Goal: Task Accomplishment & Management: Manage account settings

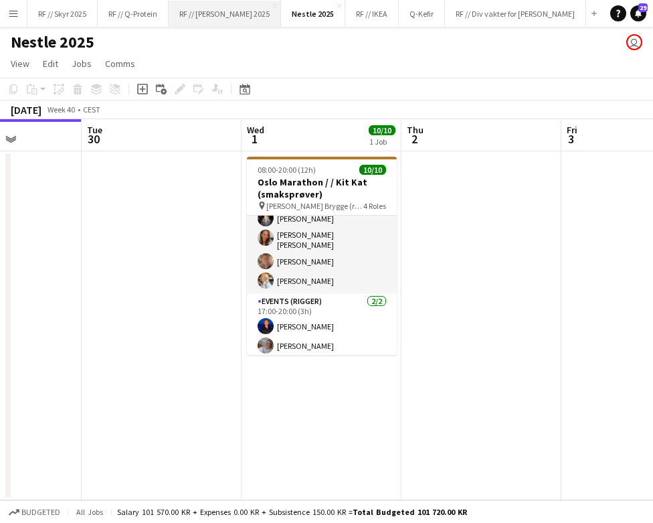
click at [212, 21] on button "RF // [PERSON_NAME] 2025 Close" at bounding box center [225, 14] width 112 height 26
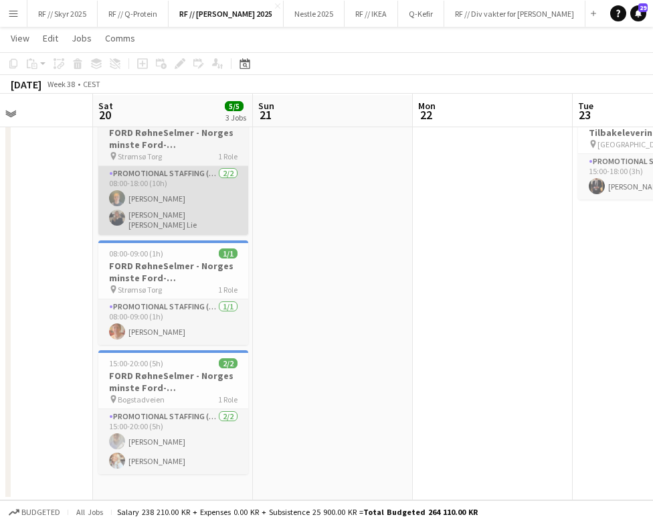
scroll to position [48, 0]
click at [172, 187] on app-card-role "Promotional Staffing (Brand Ambassadors) [DATE] 08:00-18:00 (10h) [PERSON_NAME]…" at bounding box center [173, 200] width 150 height 69
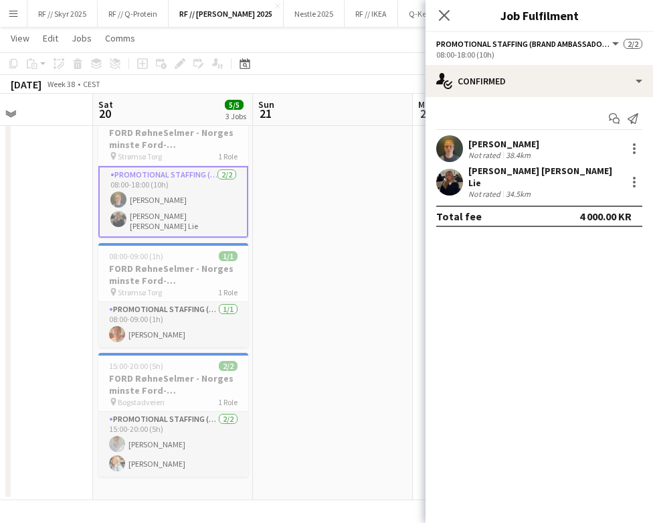
click at [445, 177] on app-user-avatar at bounding box center [450, 182] width 27 height 27
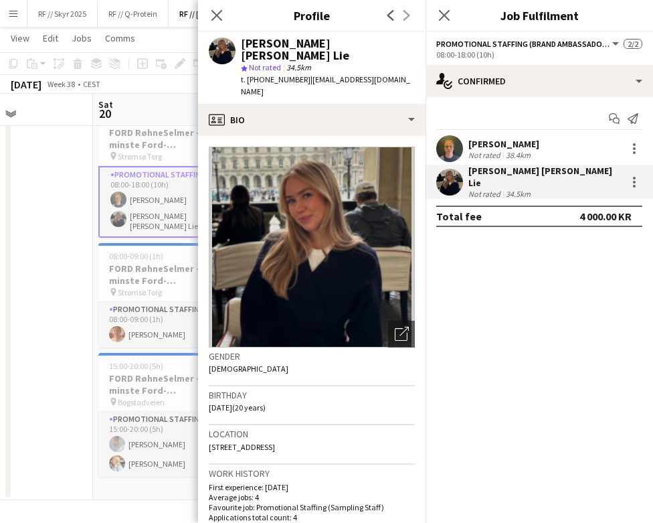
click at [64, 222] on app-date-cell at bounding box center [13, 301] width 160 height 398
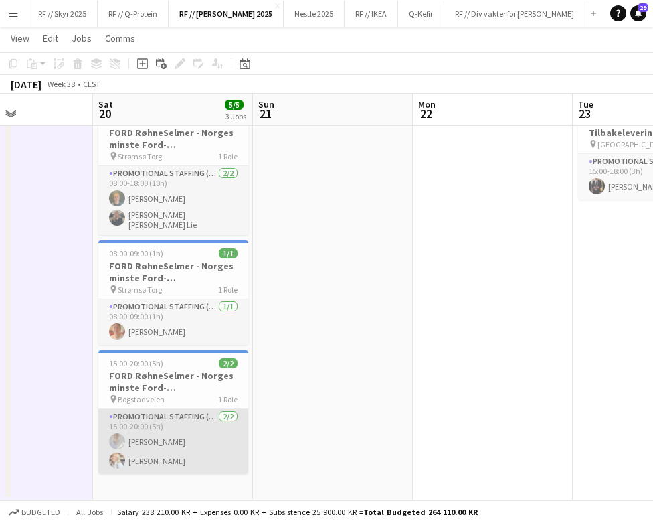
click at [157, 451] on app-card-role "Promotional Staffing (Brand Ambassadors) [DATE] 15:00-20:00 (5h) [PERSON_NAME] …" at bounding box center [173, 441] width 150 height 65
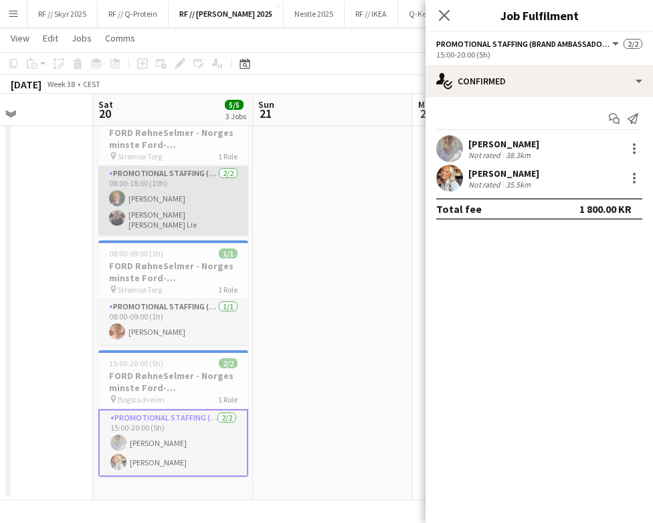
click at [216, 208] on app-card-role "Promotional Staffing (Brand Ambassadors) [DATE] 08:00-18:00 (10h) [PERSON_NAME]…" at bounding box center [173, 200] width 150 height 69
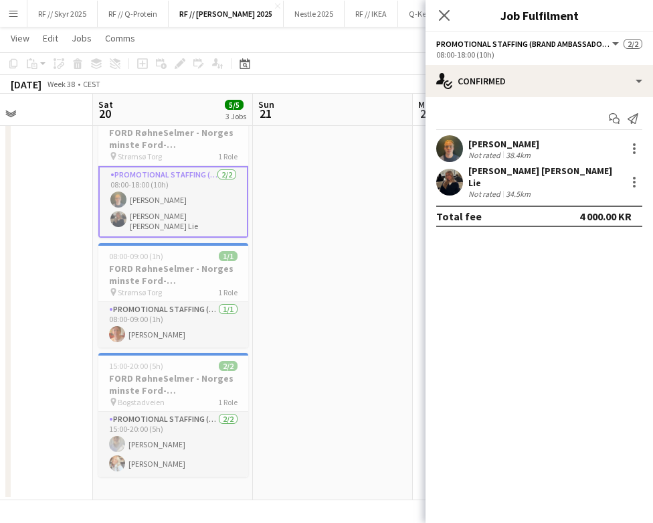
click at [326, 228] on app-date-cell at bounding box center [333, 301] width 160 height 398
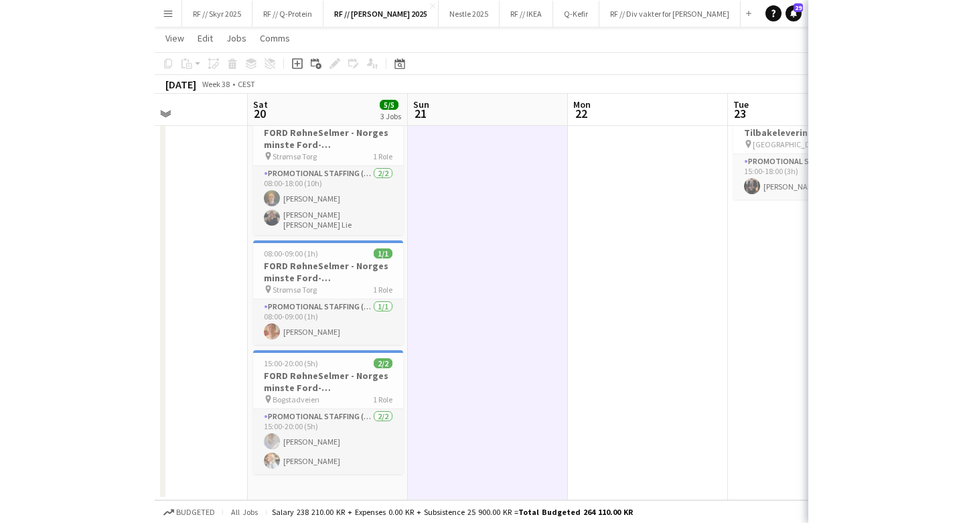
scroll to position [0, 386]
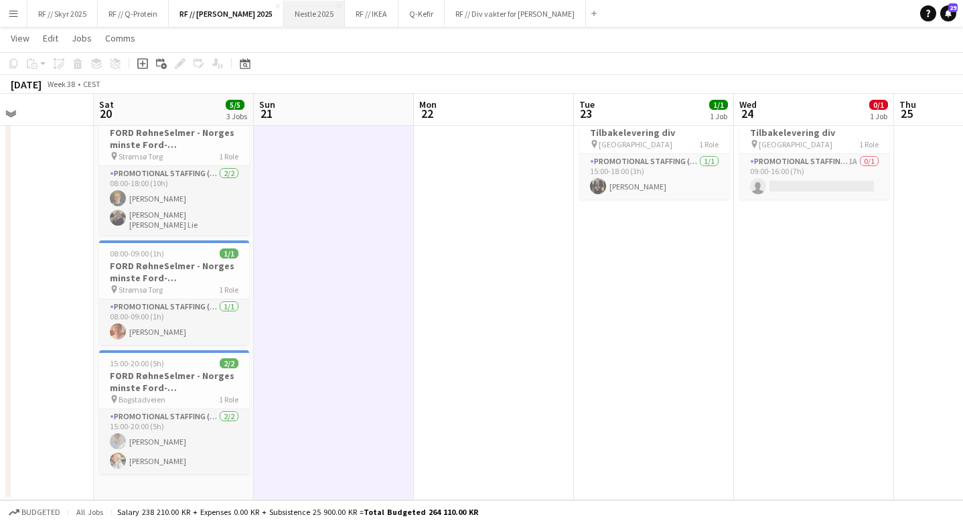
click at [303, 13] on button "Nestle 2025 Close" at bounding box center [314, 14] width 61 height 26
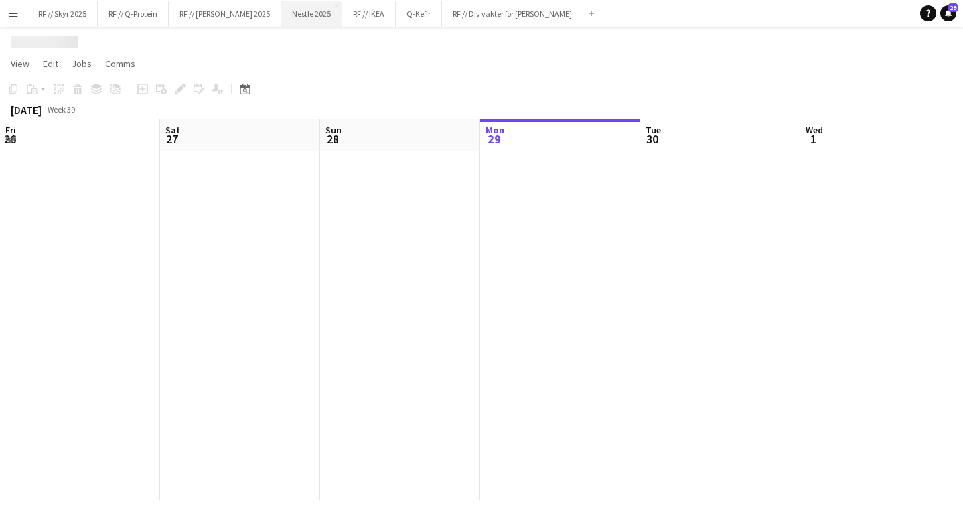
scroll to position [0, 320]
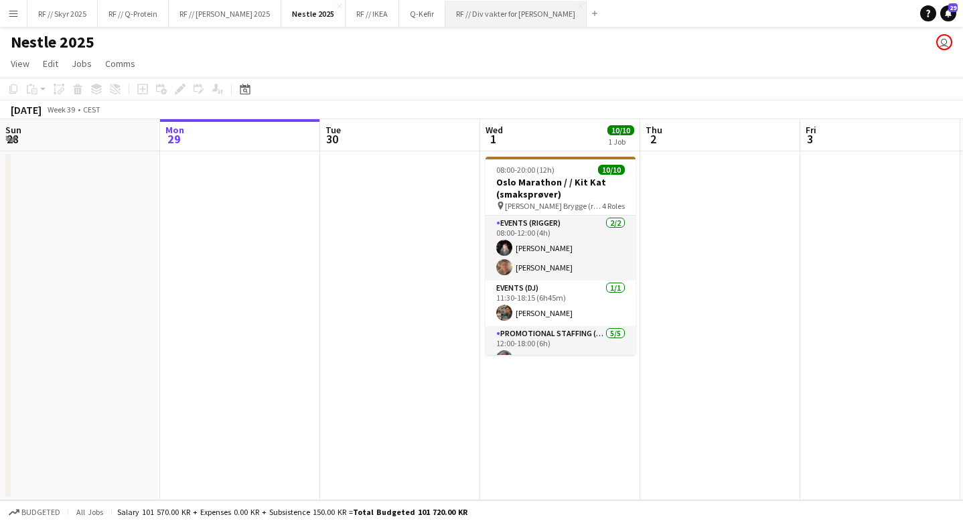
click at [495, 17] on button "RF // Div vakter for Fredrikke Close" at bounding box center [515, 14] width 141 height 26
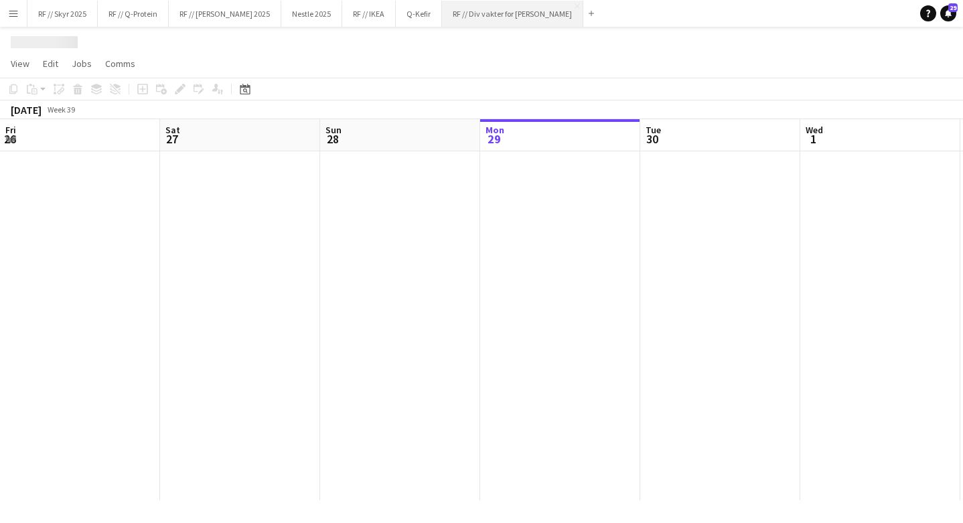
scroll to position [0, 320]
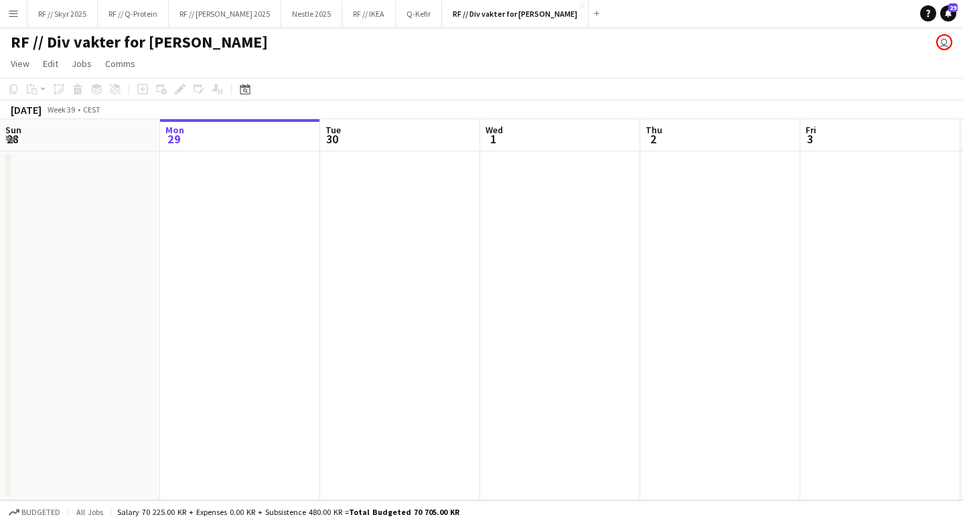
click at [13, 21] on button "Menu" at bounding box center [13, 13] width 27 height 27
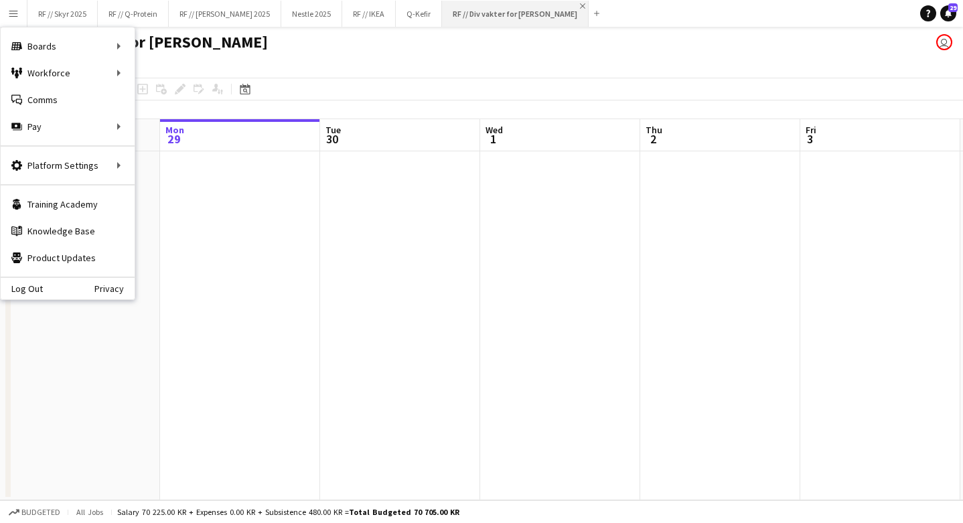
click at [580, 7] on app-icon "Close" at bounding box center [582, 5] width 5 height 5
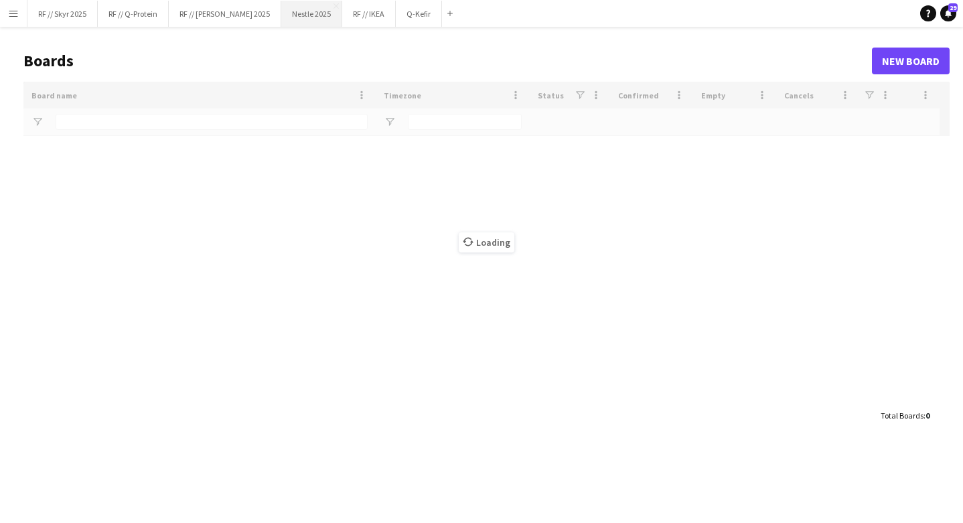
click at [309, 17] on button "Nestle 2025 Close" at bounding box center [311, 14] width 61 height 26
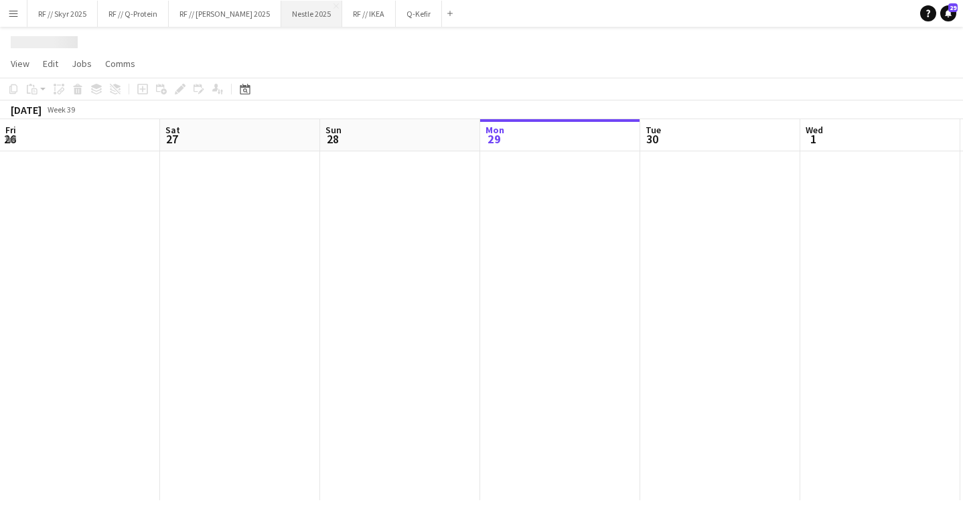
scroll to position [0, 320]
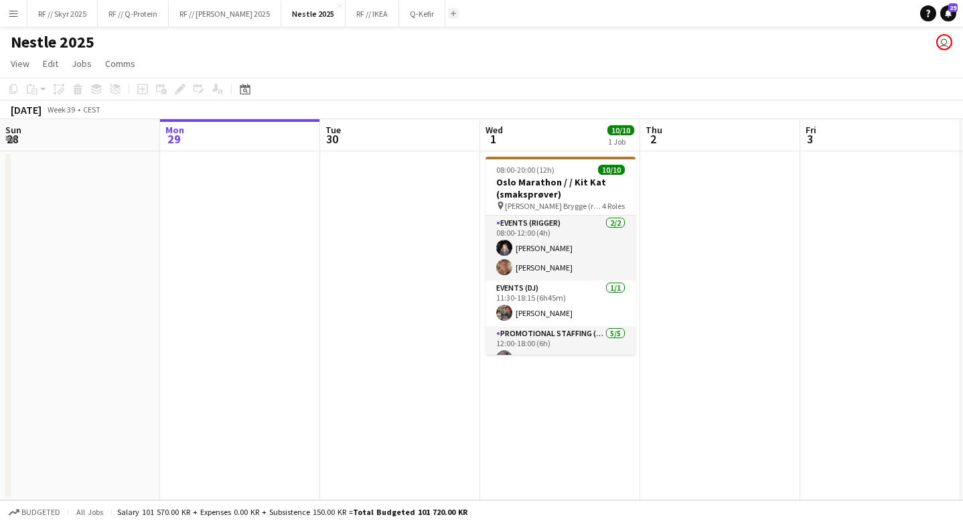
click at [451, 15] on app-icon "Add" at bounding box center [453, 13] width 5 height 5
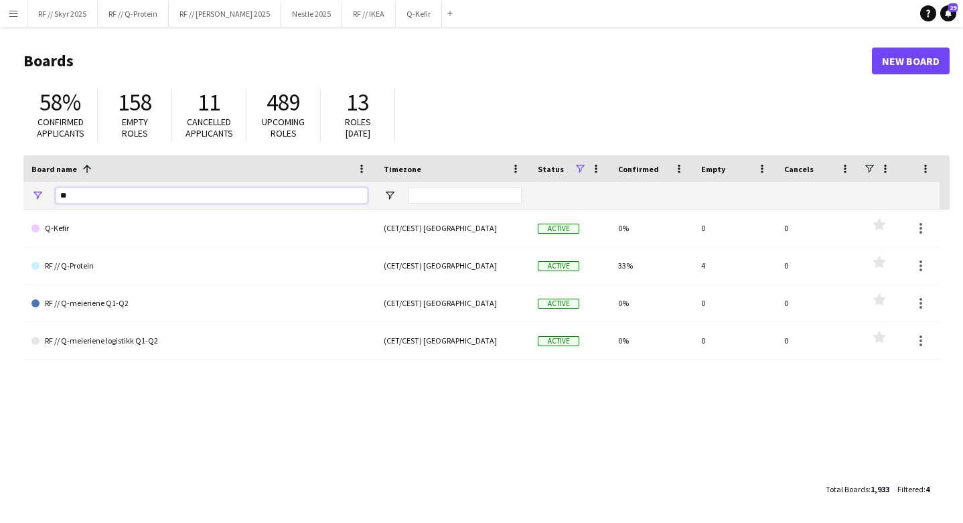
click at [147, 189] on input "**" at bounding box center [212, 195] width 312 height 16
type input "*"
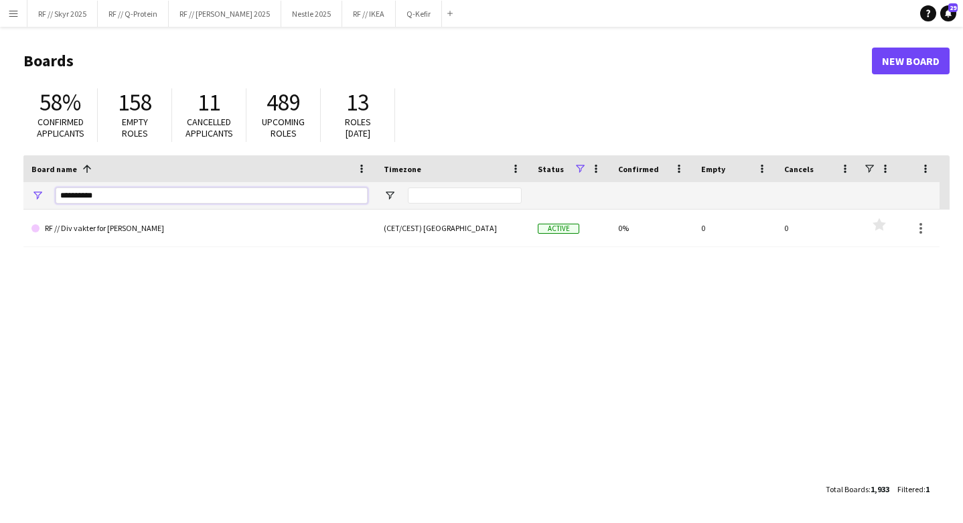
type input "**********"
click at [96, 241] on link "RF // Div vakter for [PERSON_NAME]" at bounding box center [199, 228] width 336 height 37
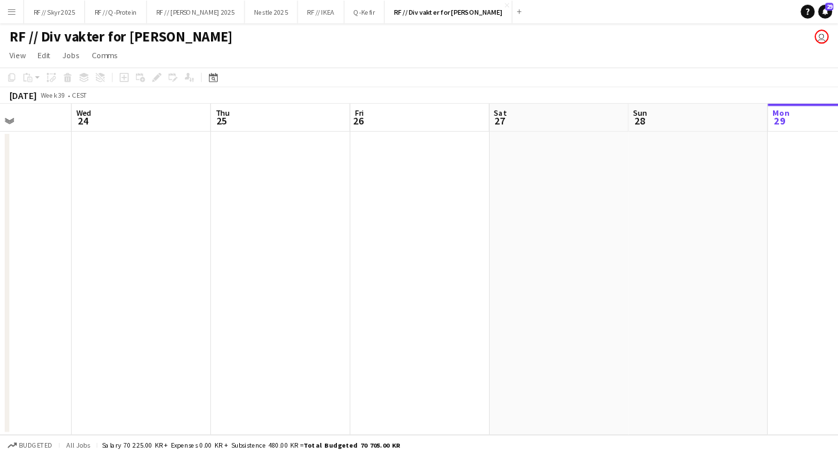
scroll to position [0, 385]
click at [177, 224] on app-date-cell at bounding box center [175, 325] width 160 height 349
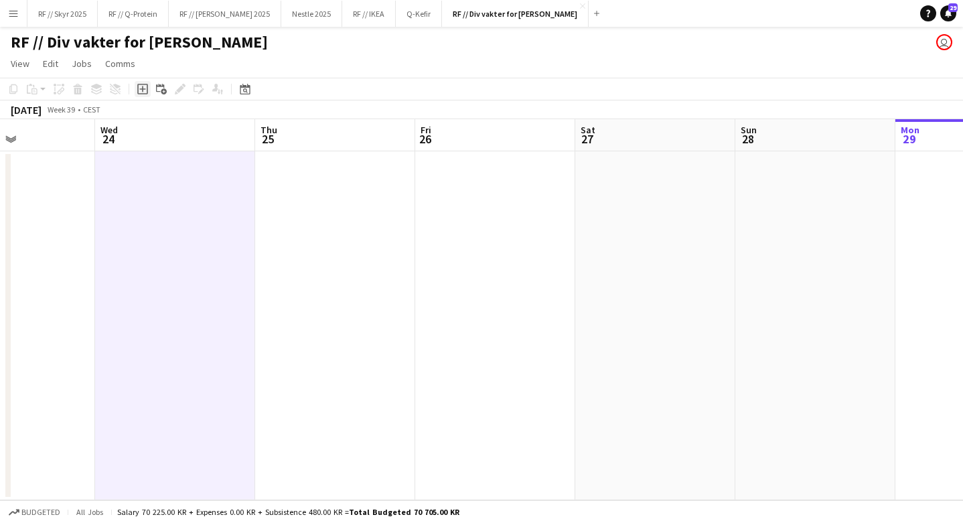
click at [137, 90] on icon "Add job" at bounding box center [142, 89] width 11 height 11
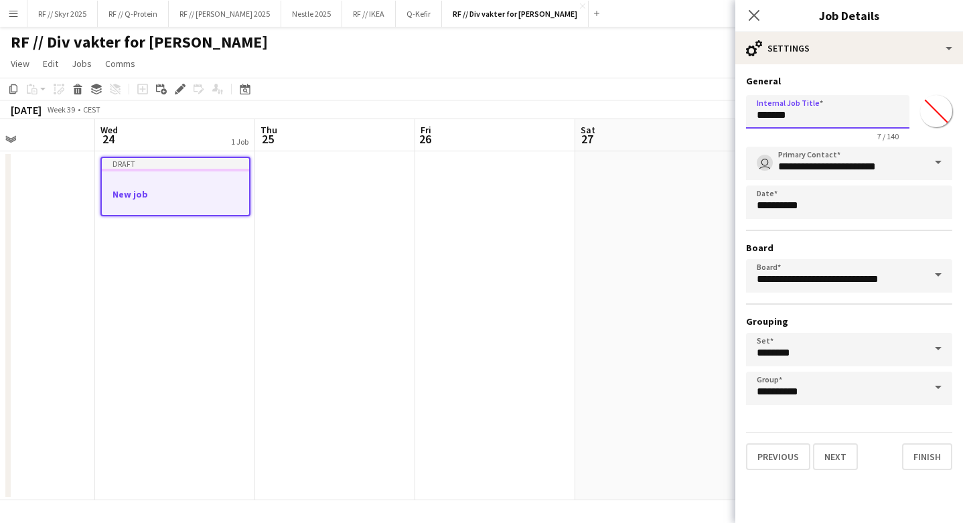
drag, startPoint x: 819, startPoint y: 106, endPoint x: 691, endPoint y: 103, distance: 127.9
click at [653, 103] on body "Menu Boards Boards Boards All jobs Status Workforce Workforce My Workforce Recr…" at bounding box center [481, 261] width 963 height 523
drag, startPoint x: 807, startPoint y: 112, endPoint x: 689, endPoint y: 112, distance: 117.8
click at [653, 112] on body "Menu Boards Boards Boards All jobs Status Workforce Workforce My Workforce Recr…" at bounding box center [481, 261] width 963 height 523
type input "**********"
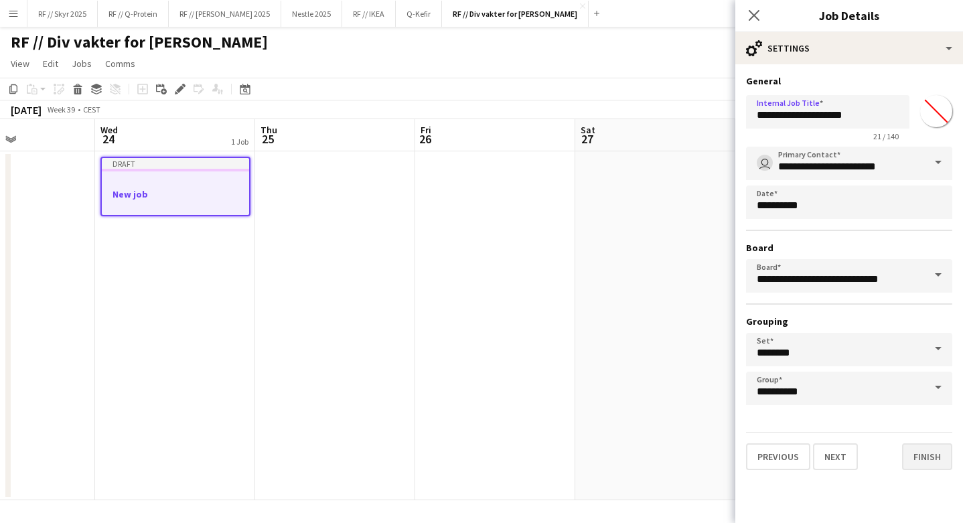
click at [653, 451] on button "Finish" at bounding box center [927, 456] width 50 height 27
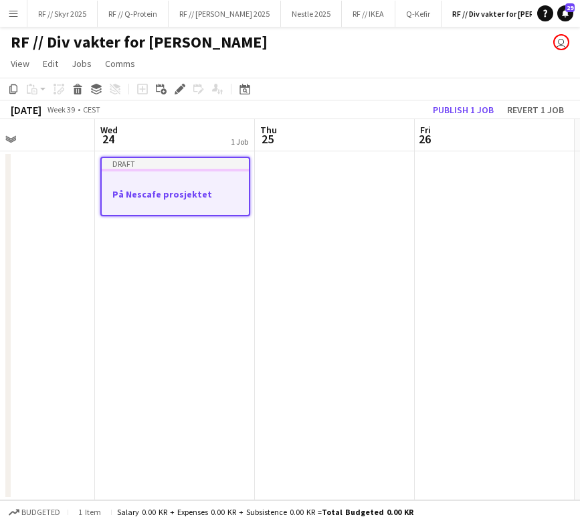
click at [164, 175] on app-job-card "Draft På Nescafe prosjektet" at bounding box center [175, 187] width 150 height 60
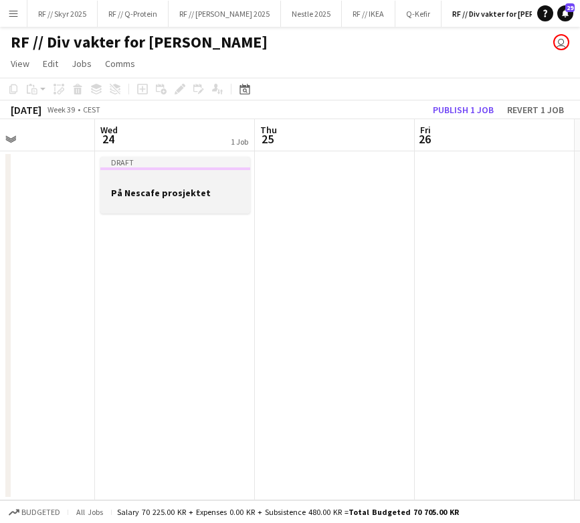
click at [164, 175] on app-job-card "Draft På Nescafe prosjektet" at bounding box center [175, 185] width 150 height 57
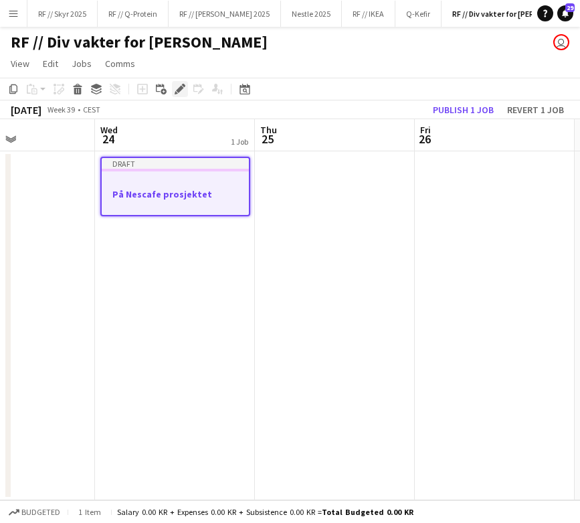
click at [176, 83] on div "Edit" at bounding box center [180, 89] width 16 height 16
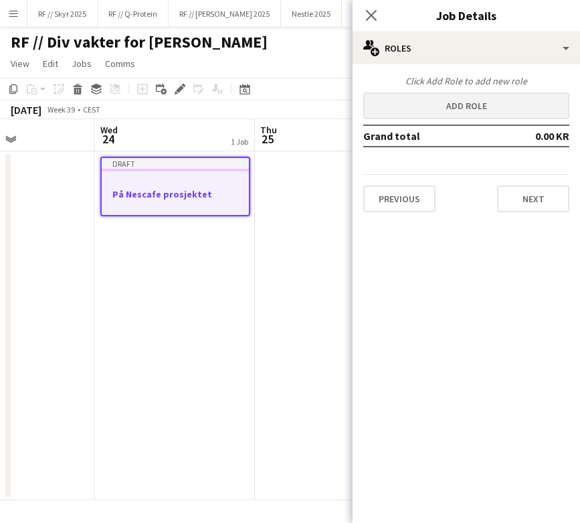
click at [491, 97] on button "Add role" at bounding box center [467, 105] width 206 height 27
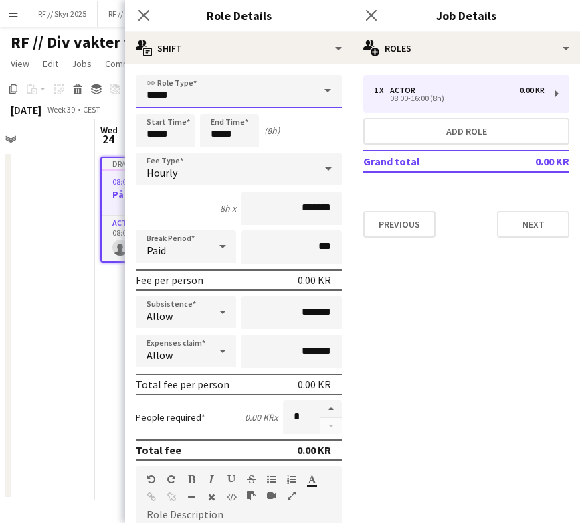
click at [220, 91] on input "*****" at bounding box center [239, 91] width 206 height 33
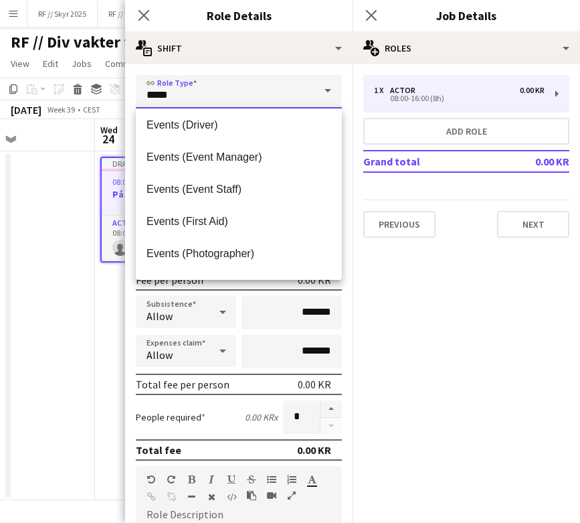
scroll to position [353, 0]
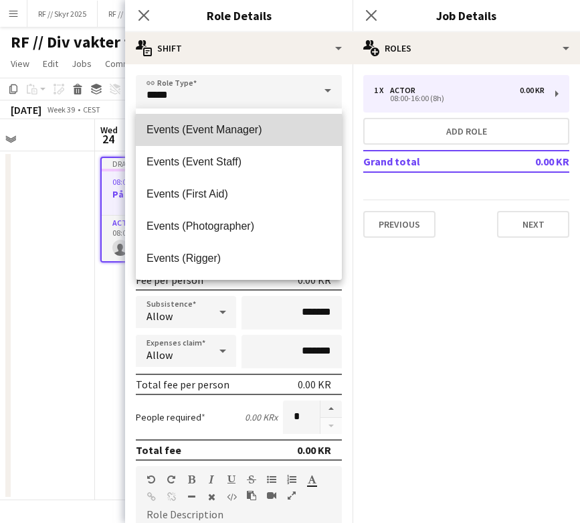
click at [237, 131] on span "Events (Event Manager)" at bounding box center [239, 129] width 185 height 13
type input "**********"
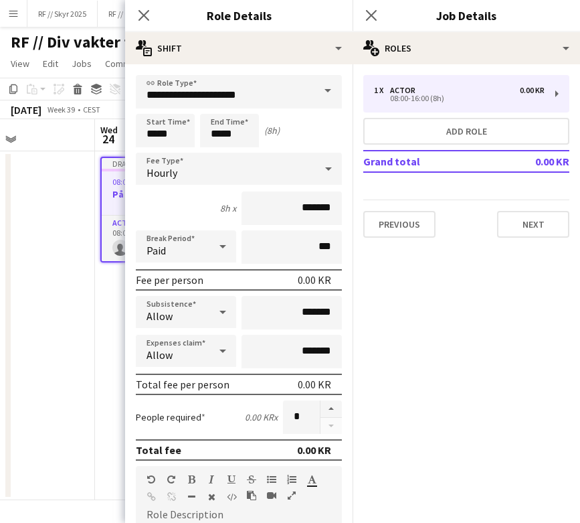
click at [264, 69] on div "**********" at bounding box center [239, 451] width 228 height 774
click at [295, 214] on input "*******" at bounding box center [292, 207] width 100 height 33
click at [299, 202] on input "*******" at bounding box center [292, 207] width 100 height 33
type input "*********"
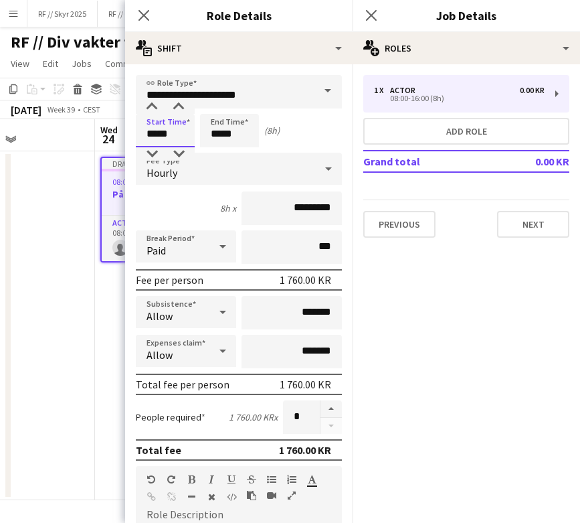
click at [162, 131] on input "*****" at bounding box center [165, 130] width 59 height 33
click at [299, 209] on input "*********" at bounding box center [292, 207] width 100 height 33
click at [281, 206] on input "*********" at bounding box center [292, 207] width 100 height 33
click at [147, 131] on input "*****" at bounding box center [165, 130] width 59 height 33
click at [151, 105] on div at bounding box center [152, 106] width 27 height 13
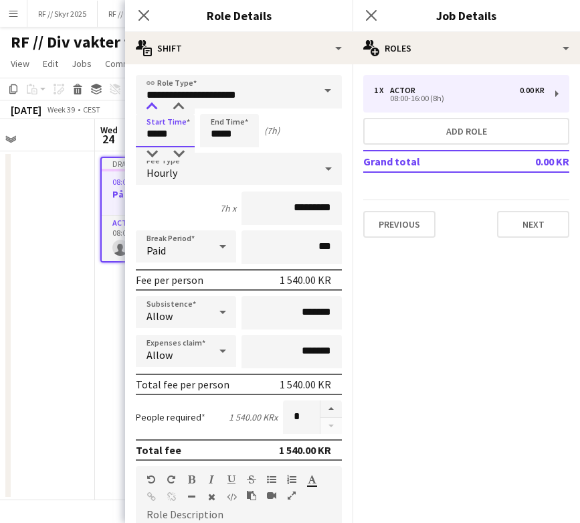
click at [151, 105] on div at bounding box center [152, 106] width 27 height 13
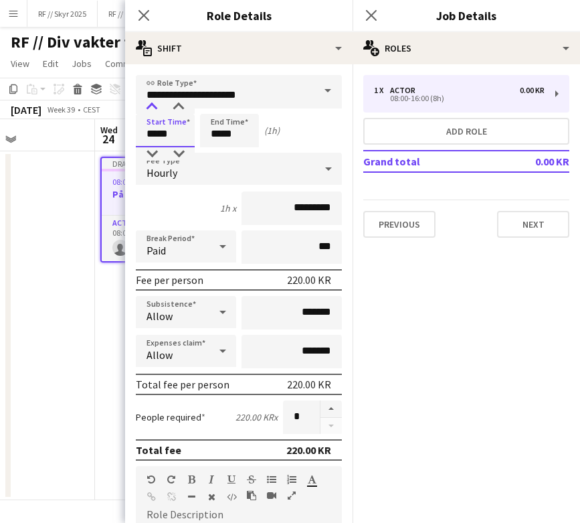
click at [151, 105] on div at bounding box center [152, 106] width 27 height 13
click at [154, 156] on div at bounding box center [152, 153] width 27 height 13
click at [155, 112] on div at bounding box center [152, 106] width 27 height 13
click at [153, 110] on div at bounding box center [152, 106] width 27 height 13
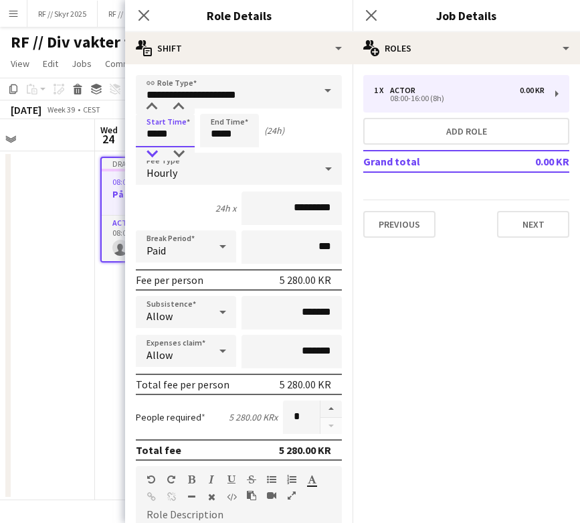
click at [151, 149] on div at bounding box center [152, 153] width 27 height 13
type input "*****"
click at [152, 149] on div at bounding box center [152, 153] width 27 height 13
click at [185, 257] on div "Paid" at bounding box center [173, 246] width 74 height 32
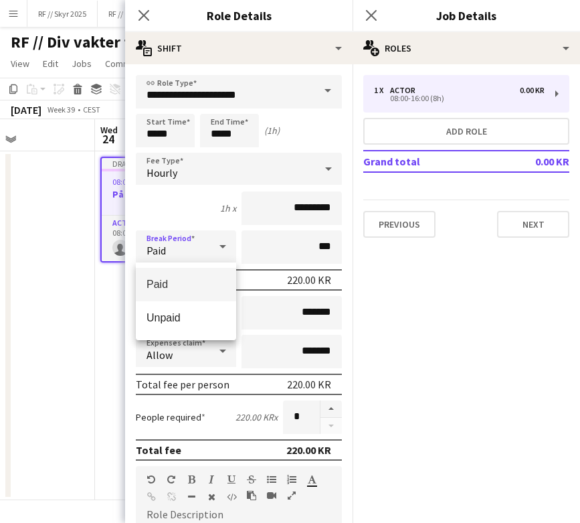
click at [181, 243] on div at bounding box center [290, 261] width 580 height 523
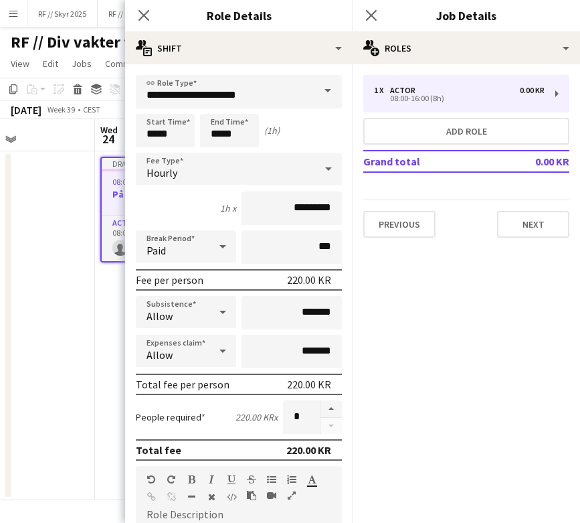
click at [205, 167] on div "Hourly" at bounding box center [225, 169] width 179 height 32
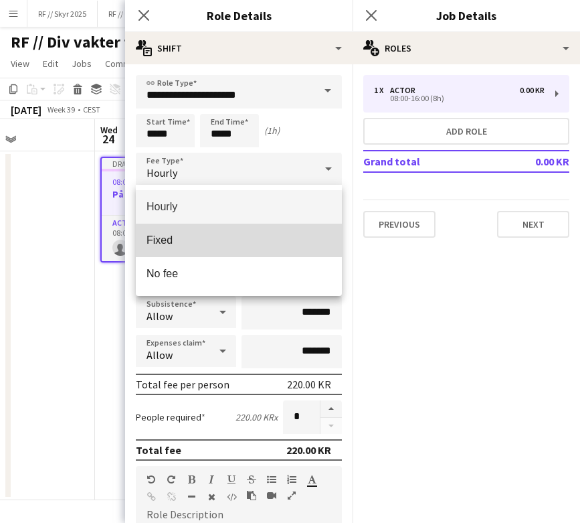
click at [181, 243] on span "Fixed" at bounding box center [239, 240] width 185 height 13
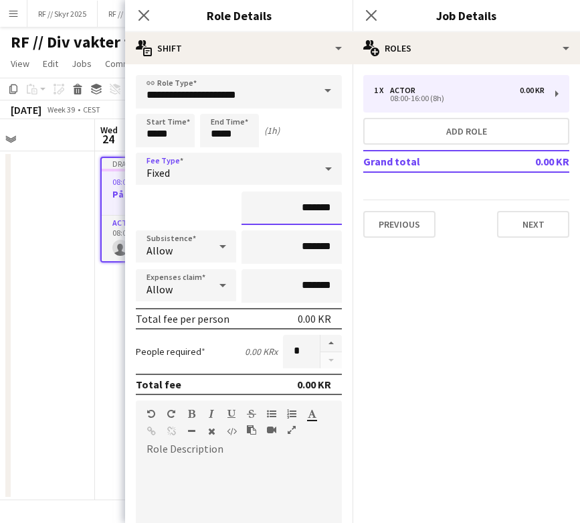
click at [263, 210] on input "*******" at bounding box center [292, 207] width 100 height 33
type input "**********"
click at [185, 208] on div "**********" at bounding box center [239, 207] width 206 height 33
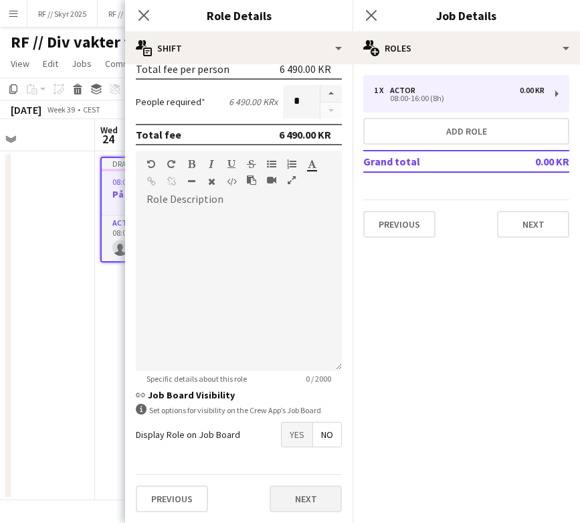
scroll to position [250, 0]
click at [308, 500] on button "Next" at bounding box center [306, 498] width 72 height 27
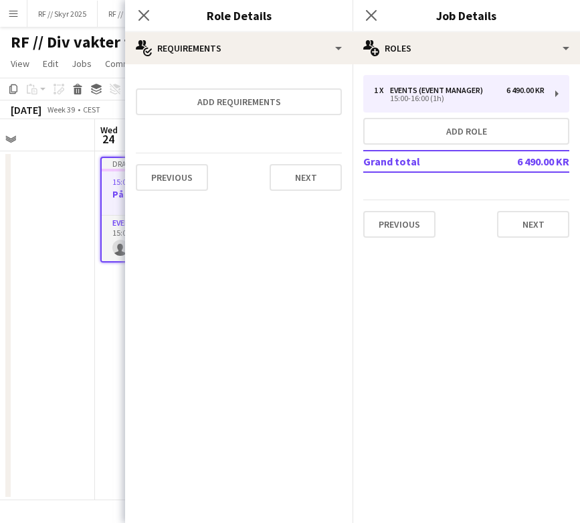
click at [116, 202] on div "1 Role" at bounding box center [175, 205] width 147 height 11
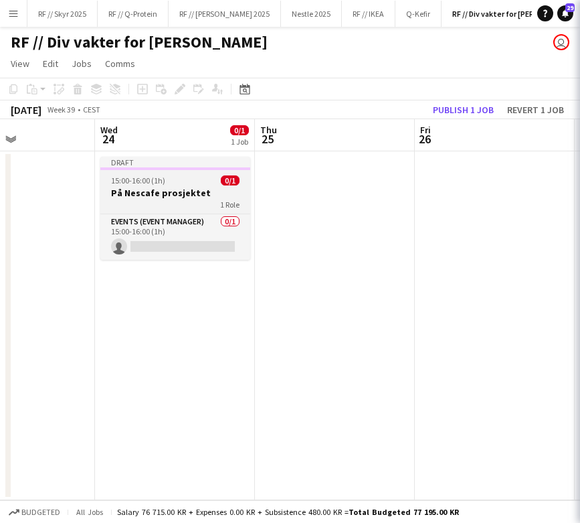
click at [116, 192] on h3 "På Nescafe prosjektet" at bounding box center [175, 193] width 150 height 12
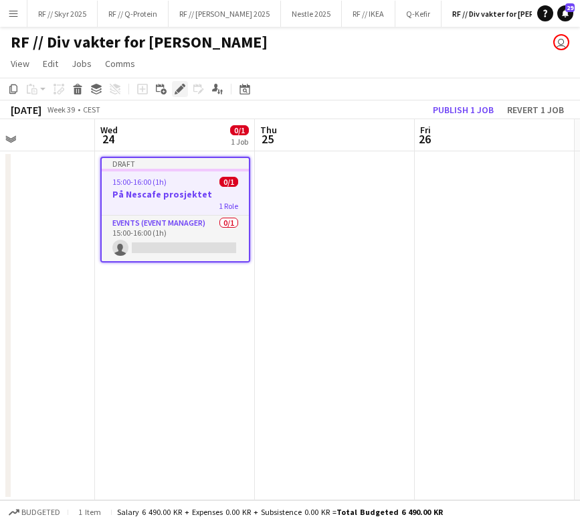
click at [175, 90] on icon "Edit" at bounding box center [180, 89] width 11 height 11
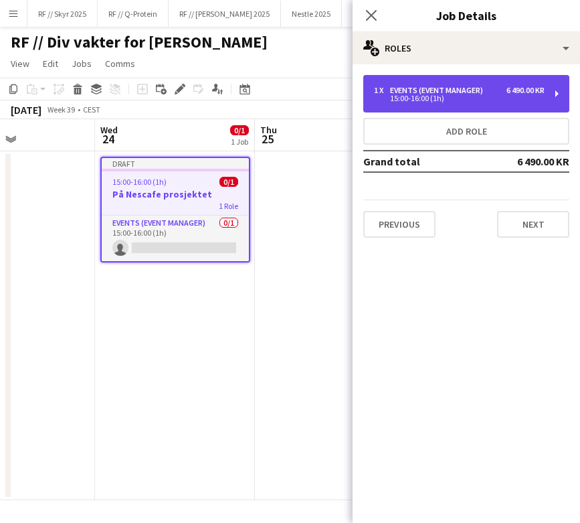
click at [441, 106] on div "1 x Events (Event Manager) 6 490.00 KR 15:00-16:00 (1h)" at bounding box center [467, 93] width 206 height 37
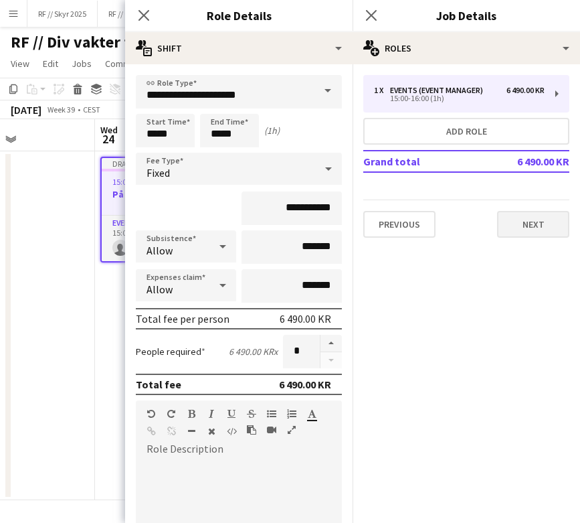
click at [536, 228] on button "Next" at bounding box center [533, 224] width 72 height 27
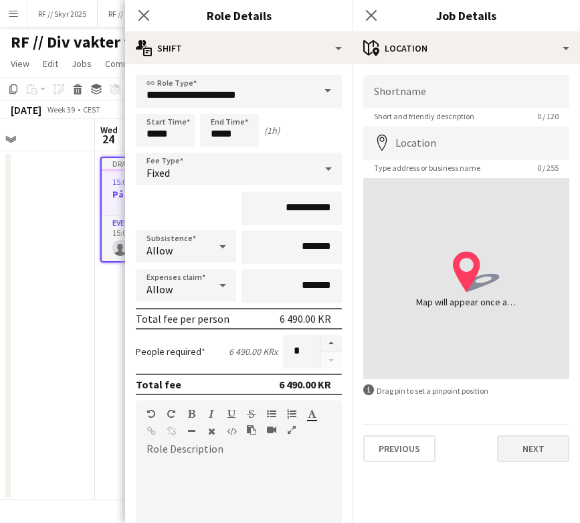
click at [527, 441] on button "Next" at bounding box center [533, 448] width 72 height 27
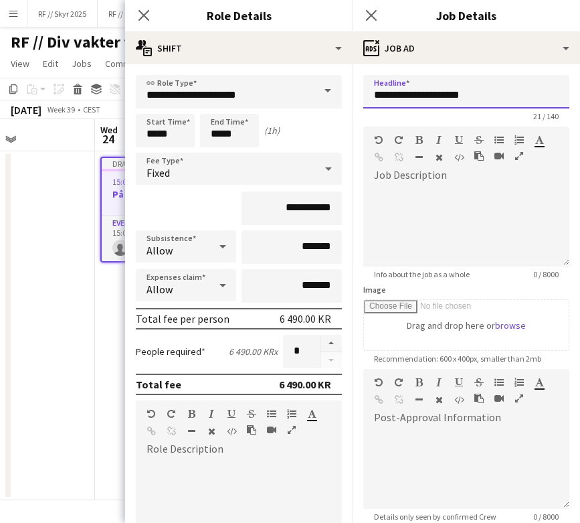
click at [380, 94] on input "**********" at bounding box center [467, 91] width 206 height 33
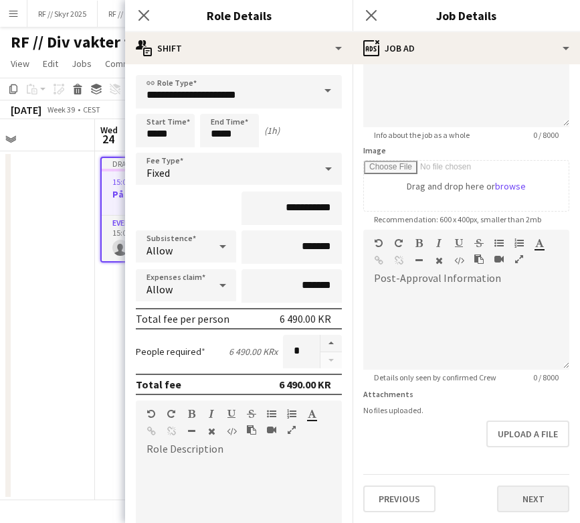
scroll to position [139, 0]
type input "**********"
click at [542, 502] on button "Next" at bounding box center [533, 498] width 72 height 27
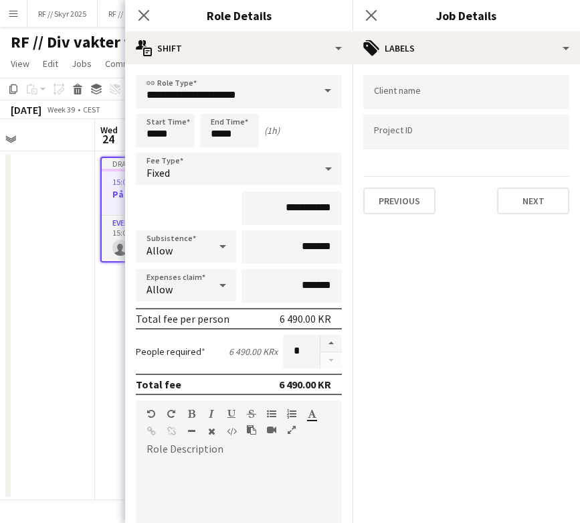
scroll to position [0, 0]
click at [447, 98] on input "Type to search client labels..." at bounding box center [466, 92] width 185 height 12
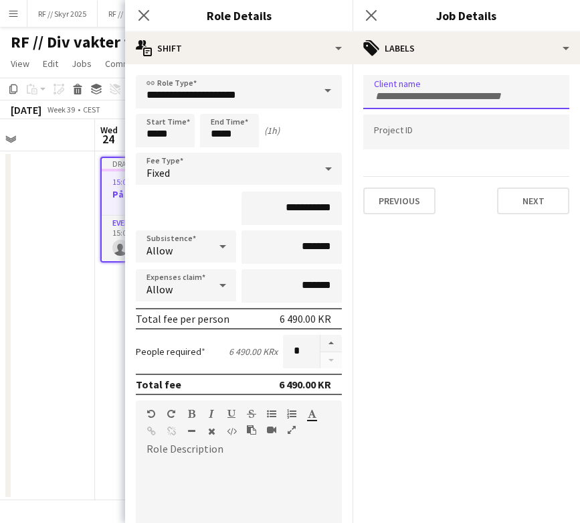
click at [394, 140] on div at bounding box center [467, 131] width 206 height 34
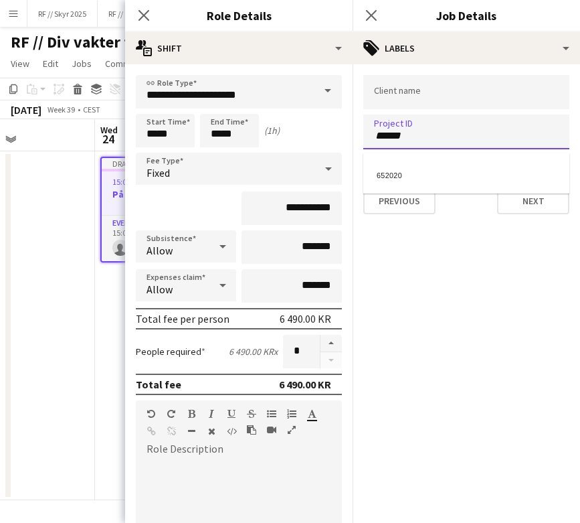
type input "******"
click at [405, 101] on div at bounding box center [467, 261] width 228 height 523
click at [405, 101] on div at bounding box center [467, 92] width 206 height 34
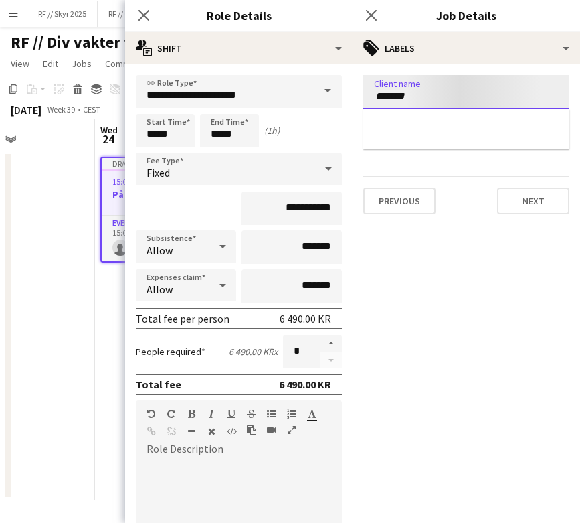
type input "*******"
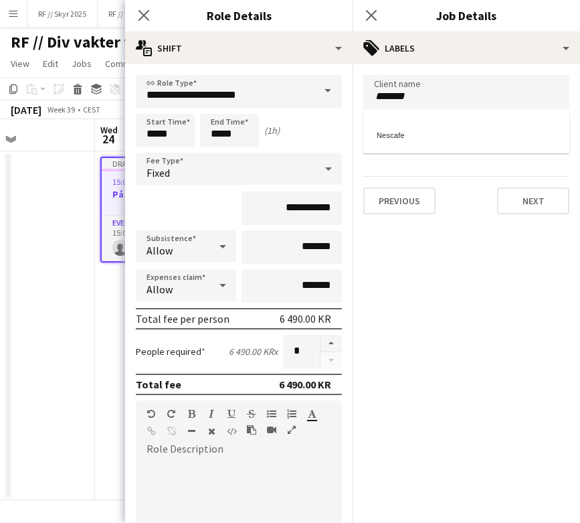
click at [515, 208] on div at bounding box center [467, 261] width 228 height 523
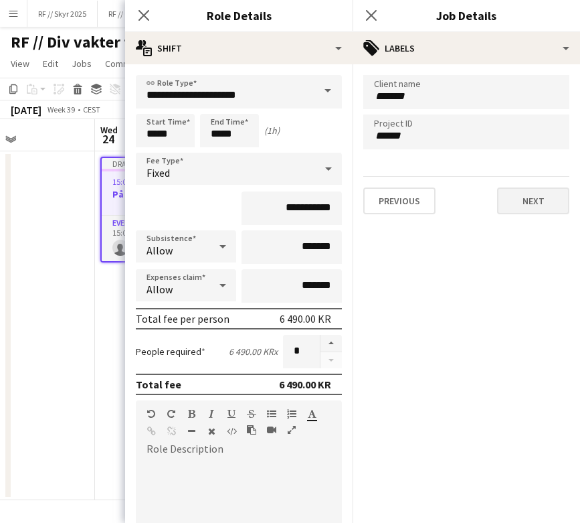
click at [542, 203] on button "Next" at bounding box center [533, 200] width 72 height 27
type input "*******"
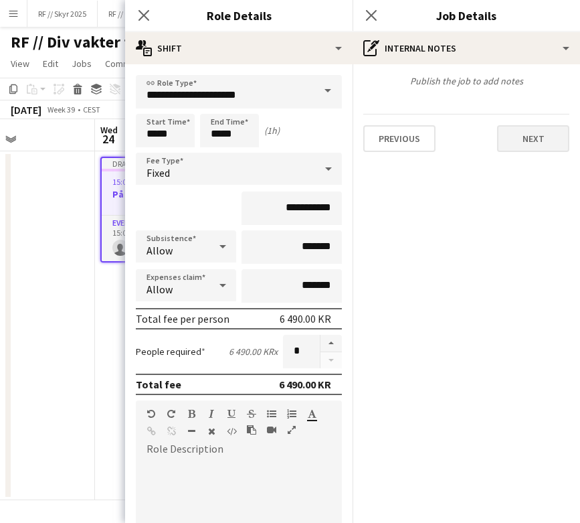
click at [533, 145] on button "Next" at bounding box center [533, 138] width 72 height 27
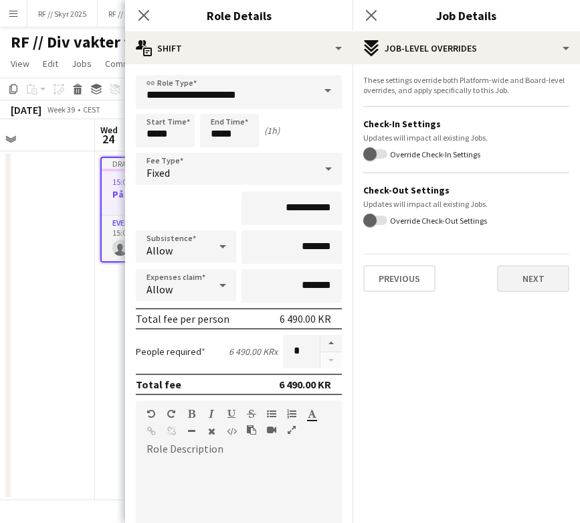
click at [529, 292] on button "Next" at bounding box center [533, 278] width 72 height 27
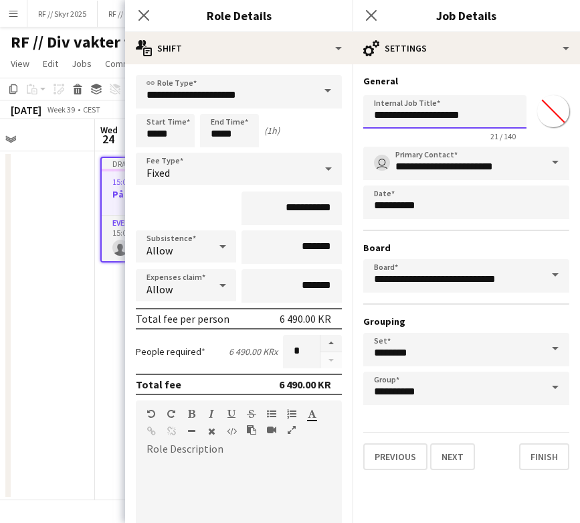
click at [381, 120] on input "**********" at bounding box center [445, 111] width 163 height 33
type input "**********"
click at [547, 471] on div "**********" at bounding box center [467, 272] width 228 height 416
click at [544, 461] on button "Finish" at bounding box center [545, 456] width 50 height 27
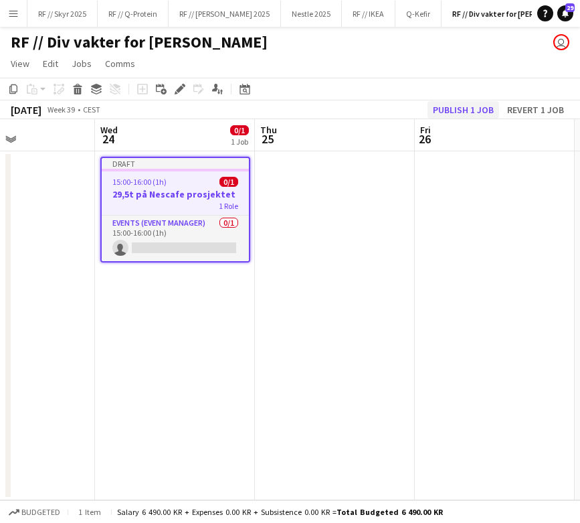
click at [453, 105] on button "Publish 1 job" at bounding box center [464, 109] width 72 height 17
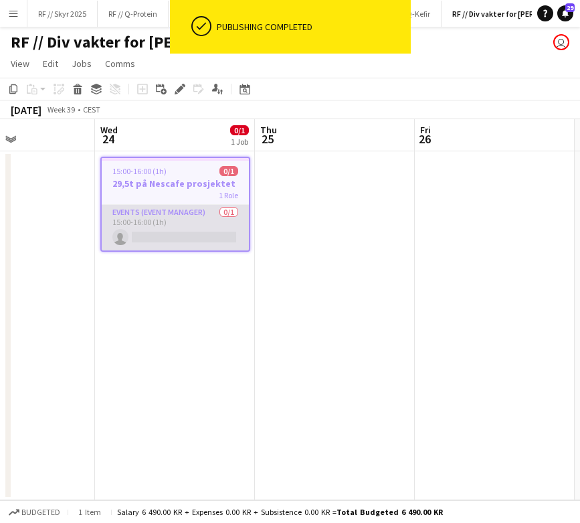
click at [161, 223] on app-card-role "Events (Event Manager) 0/1 15:00-16:00 (1h) single-neutral-actions" at bounding box center [175, 228] width 147 height 46
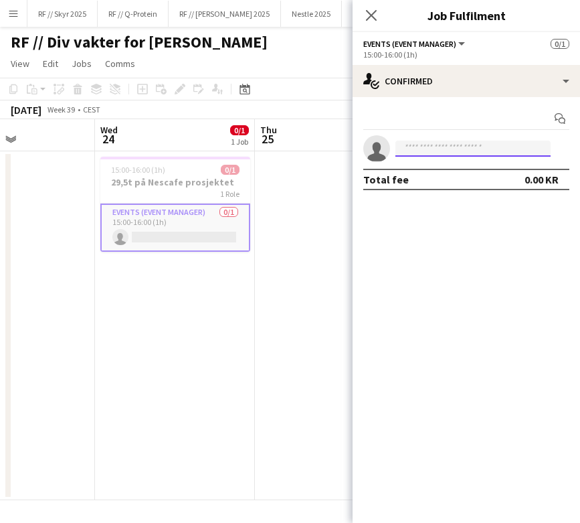
click at [455, 149] on input at bounding box center [473, 149] width 155 height 16
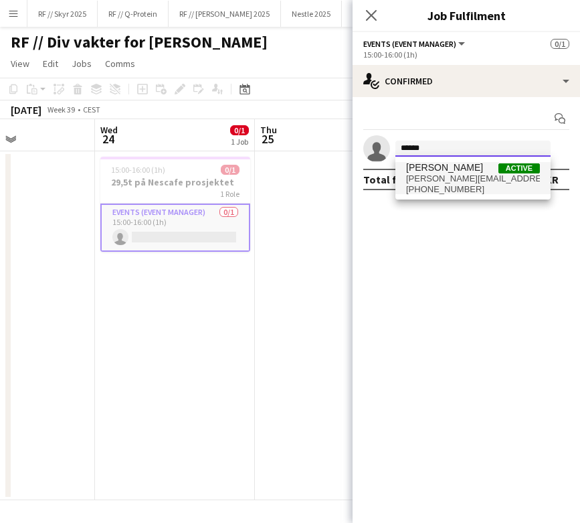
type input "******"
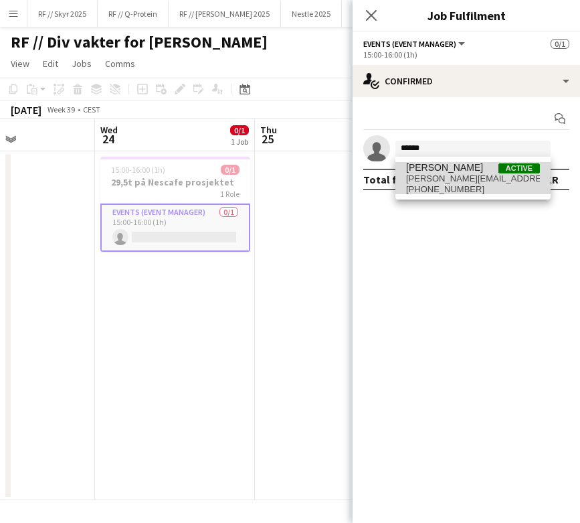
click at [450, 183] on span "[PERSON_NAME][EMAIL_ADDRESS][DOMAIN_NAME]" at bounding box center [473, 178] width 134 height 11
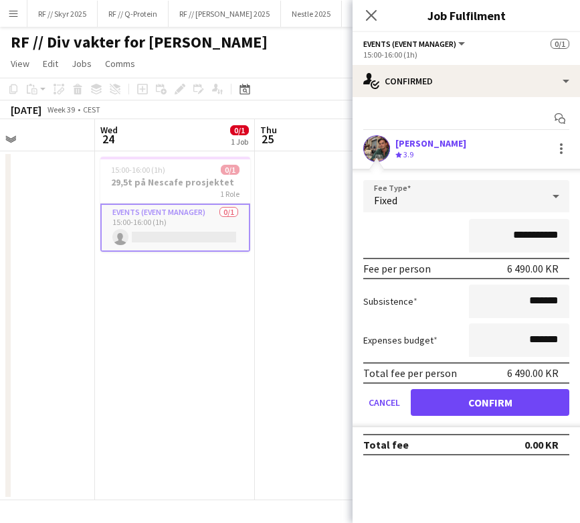
click at [492, 414] on button "Confirm" at bounding box center [490, 402] width 159 height 27
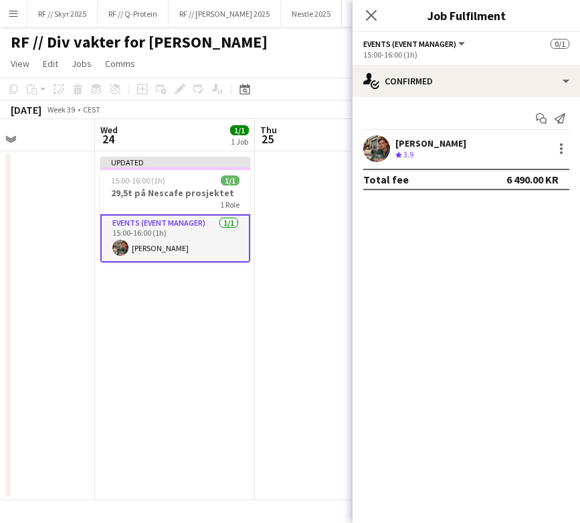
click at [171, 302] on app-date-cell "Updated 15:00-16:00 (1h) 1/1 29,5t på Nescafe prosjektet 1 Role Events (Event M…" at bounding box center [175, 325] width 160 height 349
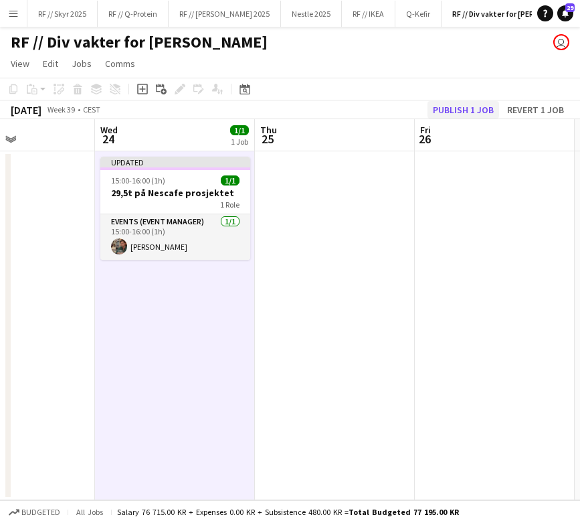
click at [477, 113] on button "Publish 1 job" at bounding box center [464, 109] width 72 height 17
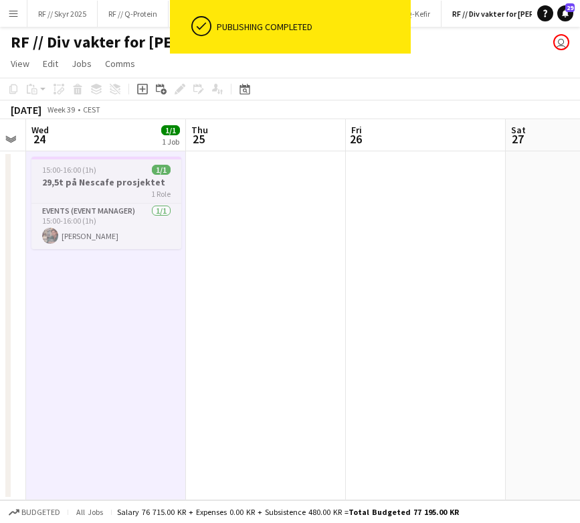
click at [92, 176] on h3 "29,5t på Nescafe prosjektet" at bounding box center [106, 182] width 150 height 12
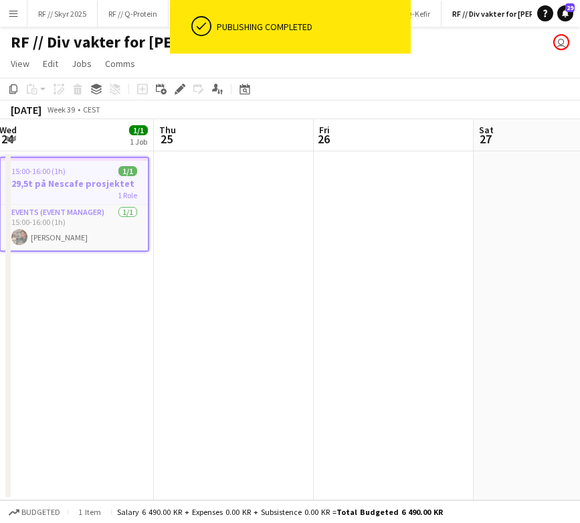
scroll to position [0, 498]
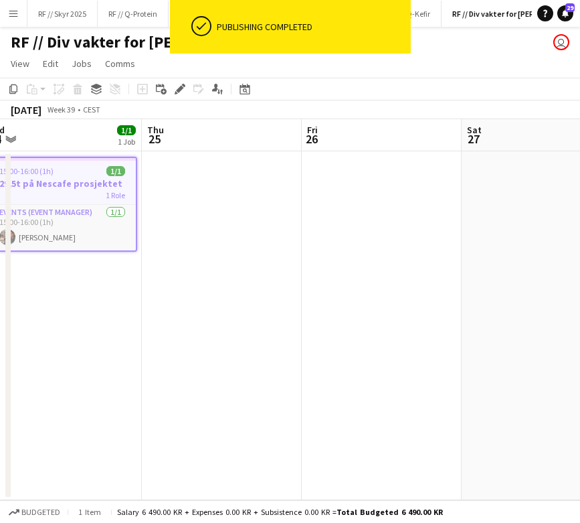
click at [218, 179] on app-date-cell at bounding box center [222, 325] width 160 height 349
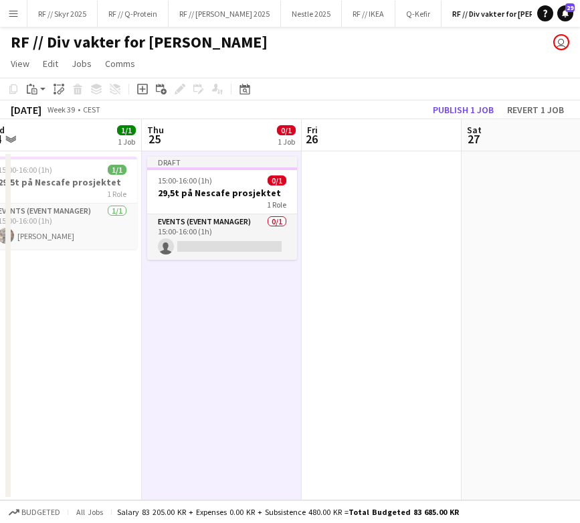
click at [406, 189] on app-date-cell at bounding box center [382, 325] width 160 height 349
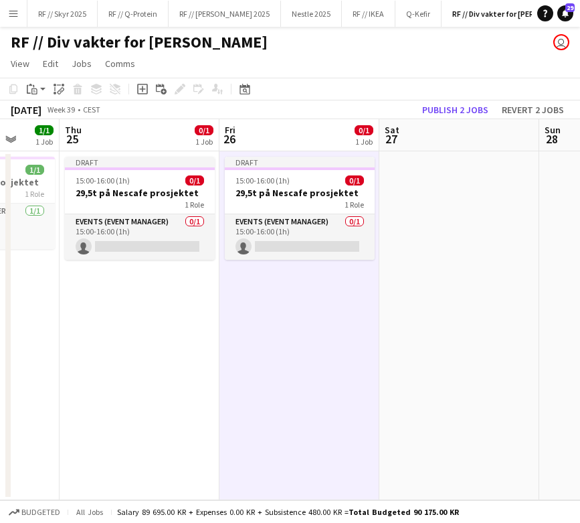
scroll to position [0, 441]
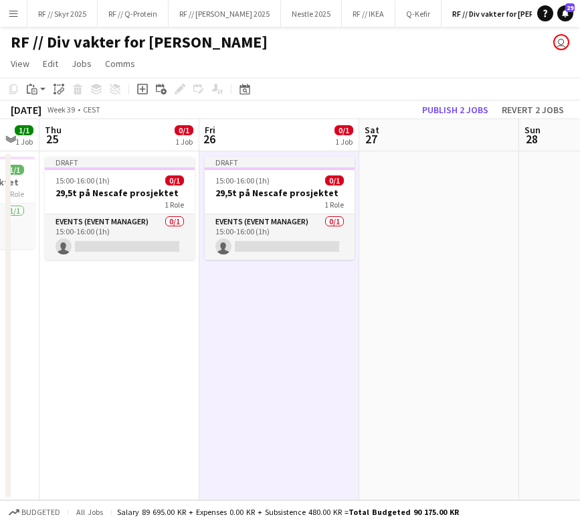
click at [450, 185] on app-date-cell at bounding box center [440, 325] width 160 height 349
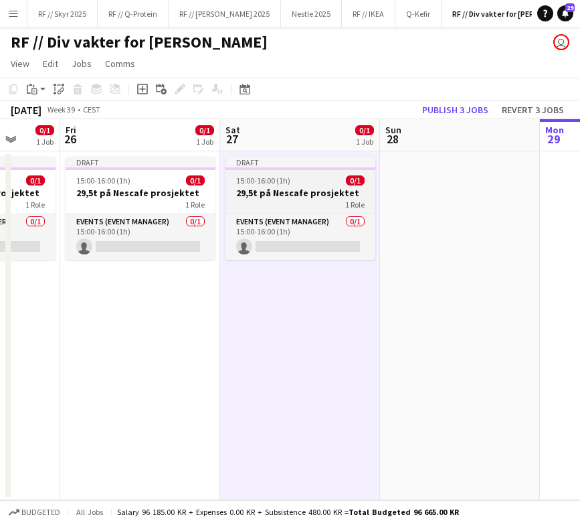
scroll to position [0, 586]
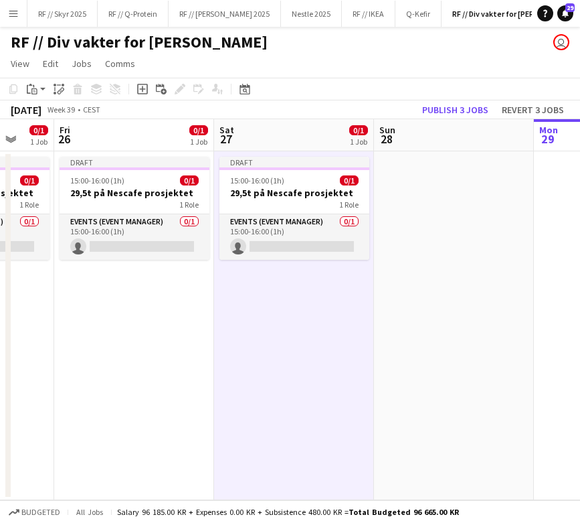
click at [443, 185] on app-date-cell at bounding box center [454, 325] width 160 height 349
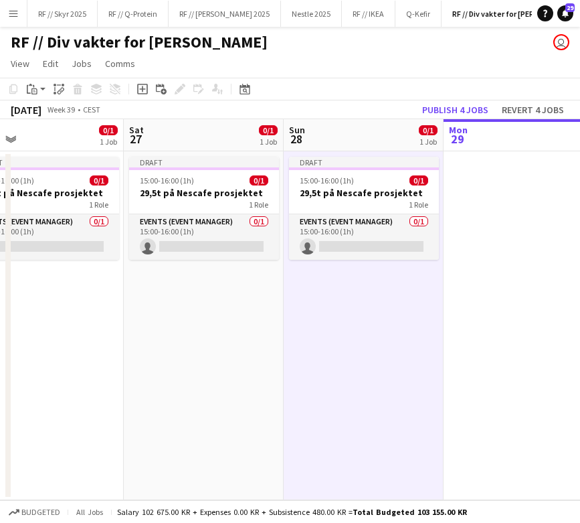
scroll to position [0, 523]
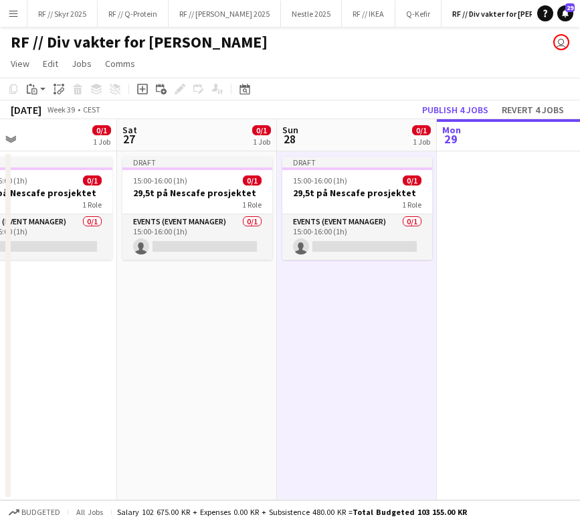
click at [463, 183] on app-date-cell at bounding box center [517, 325] width 160 height 349
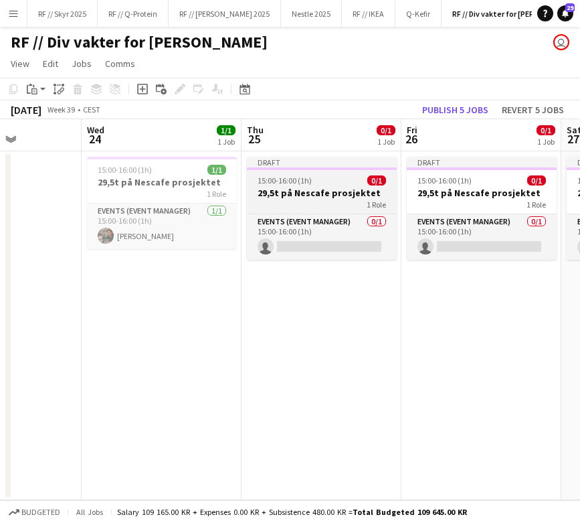
click at [285, 191] on h3 "29,5t på Nescafe prosjektet" at bounding box center [322, 193] width 150 height 12
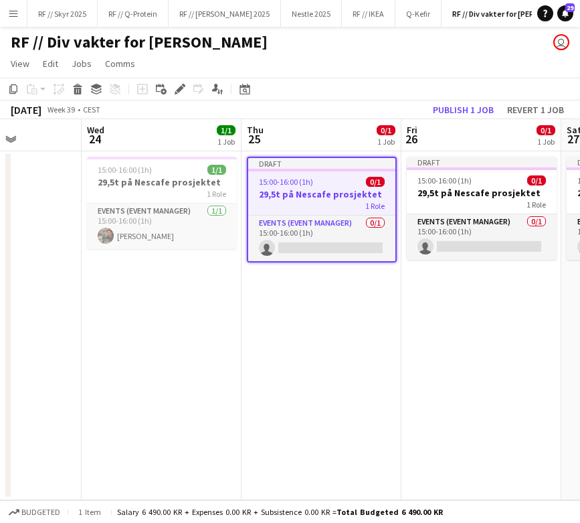
scroll to position [0, 559]
click at [180, 90] on icon at bounding box center [179, 89] width 7 height 7
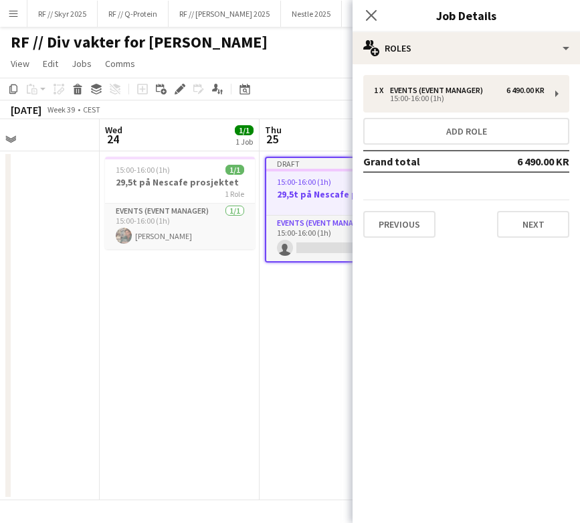
scroll to position [0, 552]
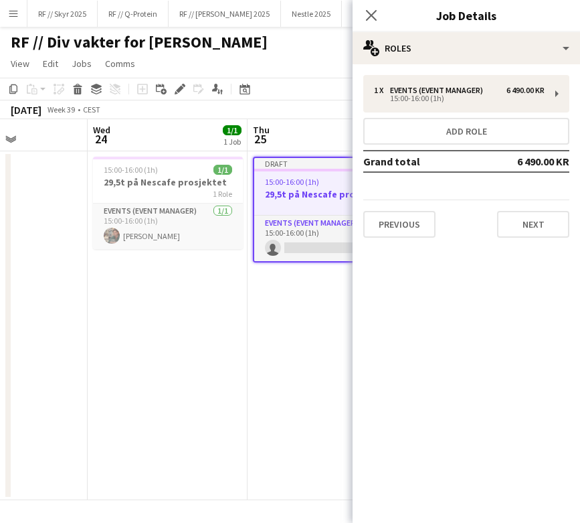
click at [195, 284] on app-date-cell "15:00-16:00 (1h) 1/1 29,5t på Nescafe prosjektet 1 Role Events (Event Manager) …" at bounding box center [168, 325] width 160 height 349
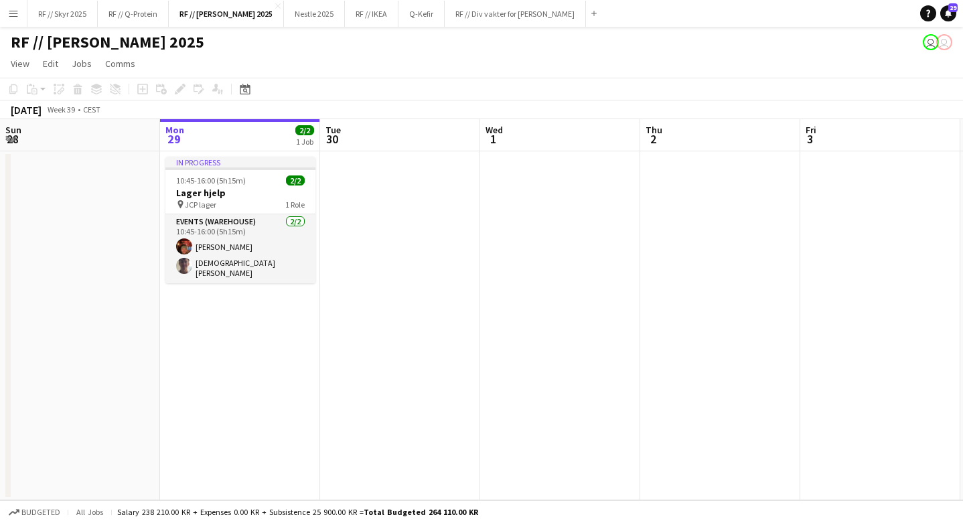
click at [495, 314] on app-date-cell at bounding box center [560, 325] width 160 height 349
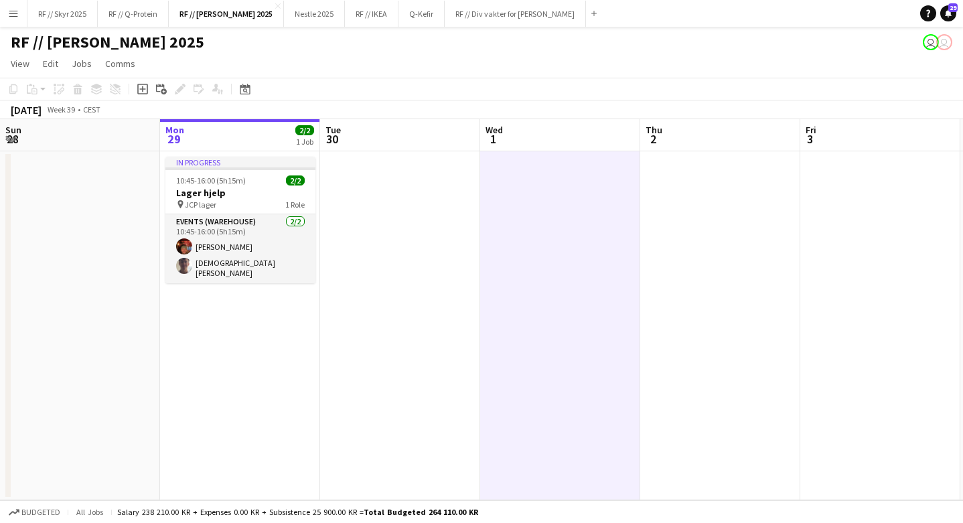
click at [17, 10] on app-icon "Menu" at bounding box center [13, 13] width 11 height 11
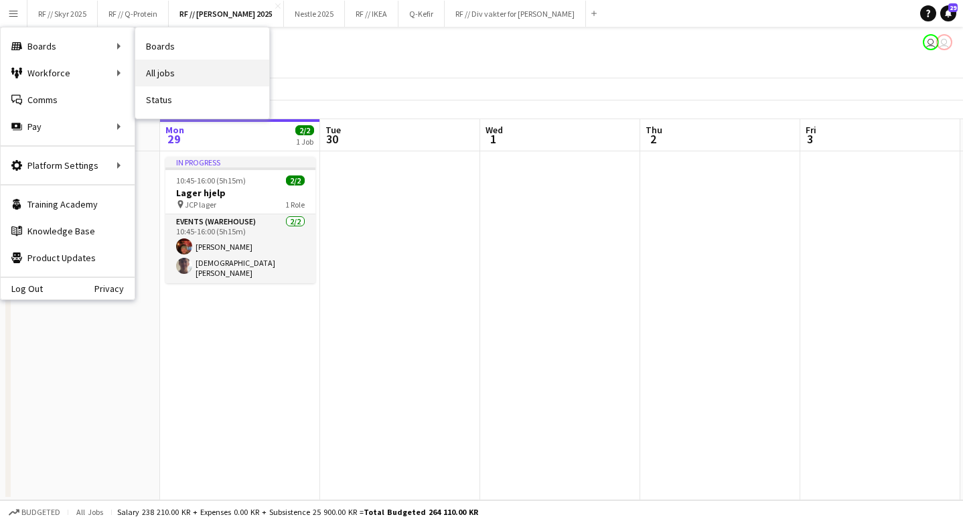
click at [169, 66] on link "All jobs" at bounding box center [202, 73] width 134 height 27
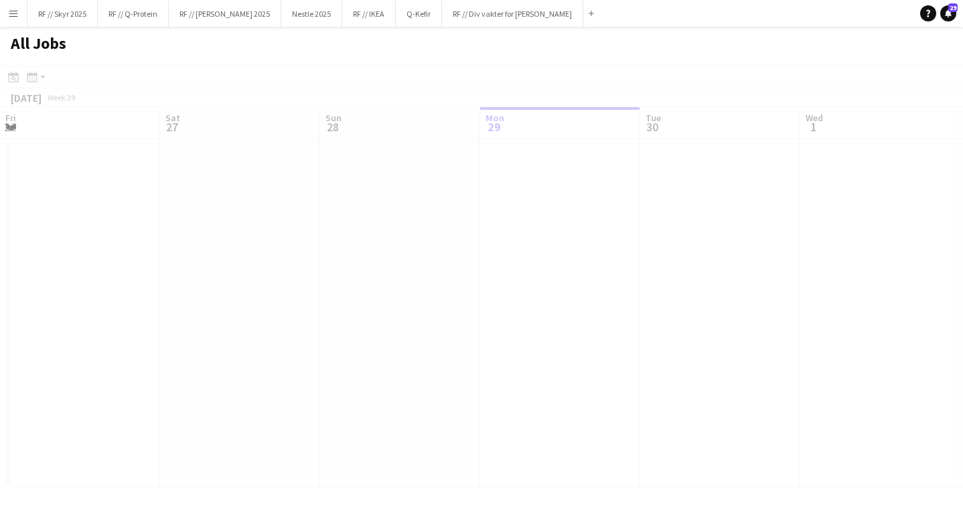
scroll to position [0, 320]
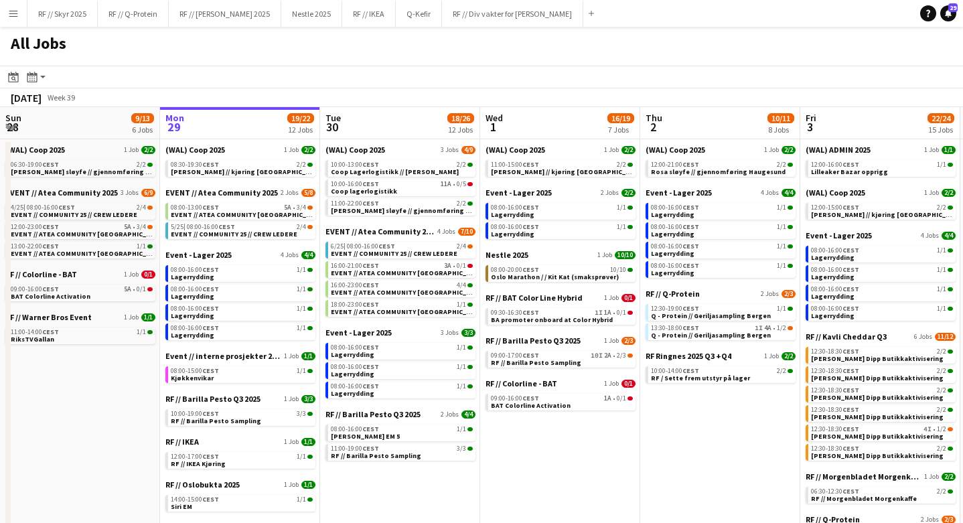
click at [16, 16] on app-icon "Menu" at bounding box center [13, 13] width 11 height 11
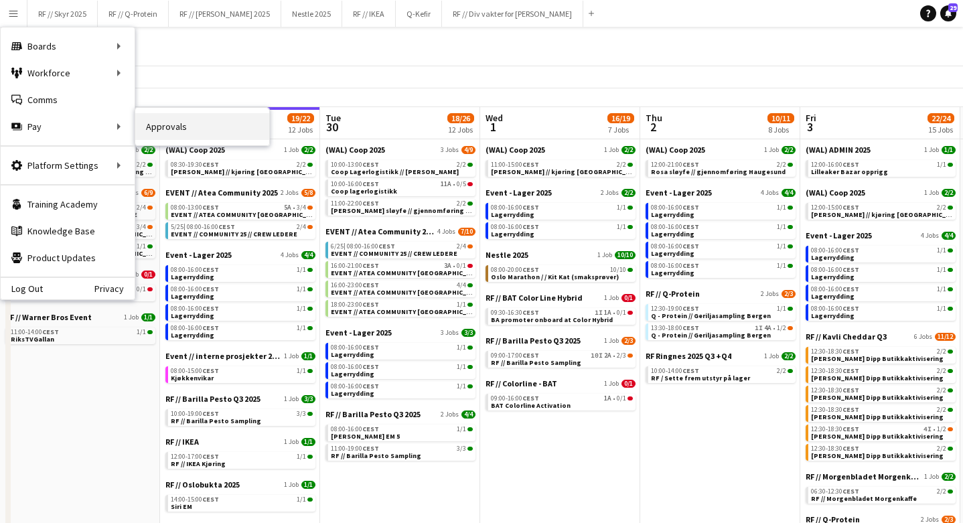
click at [186, 129] on link "Approvals" at bounding box center [202, 126] width 134 height 27
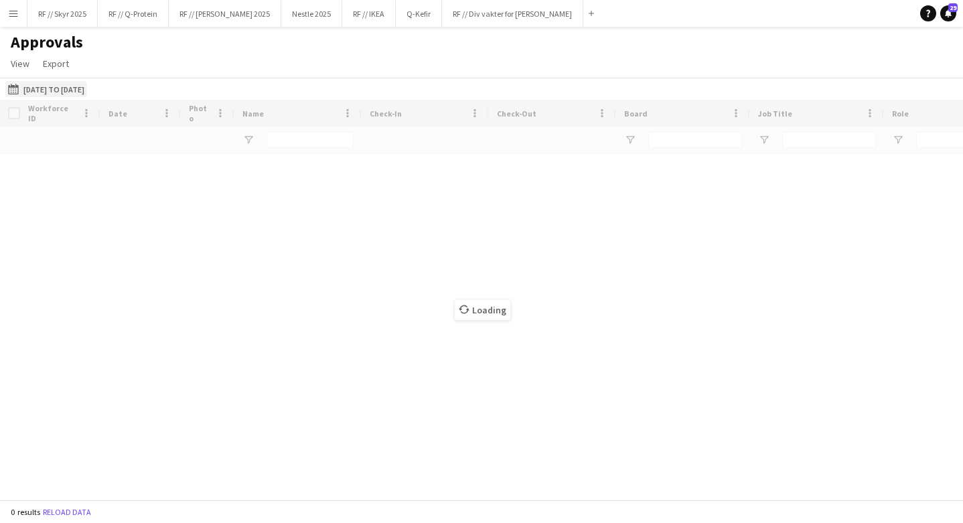
click at [70, 86] on button "01-01-2025 to 16-09-2025 01-01-2025 to 16-09-2025" at bounding box center [46, 89] width 82 height 16
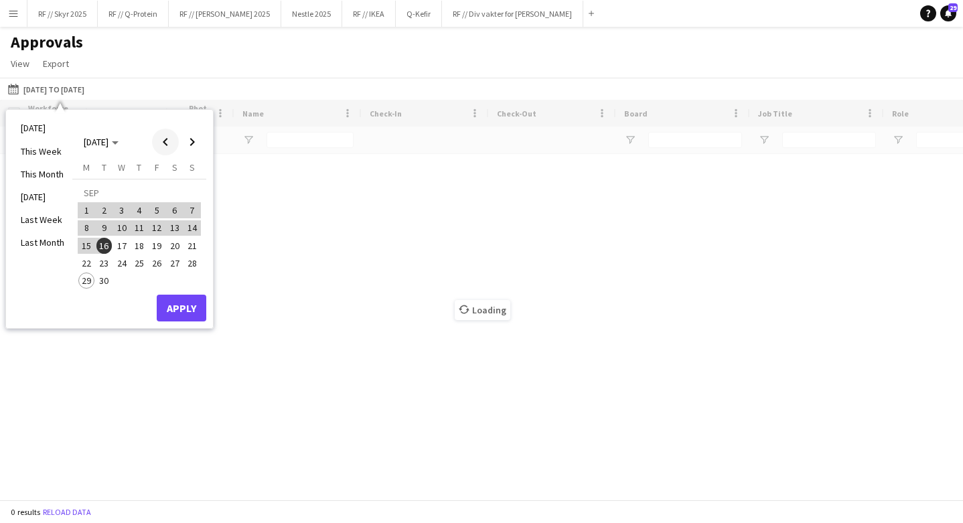
click at [163, 135] on span "Previous month" at bounding box center [165, 142] width 27 height 27
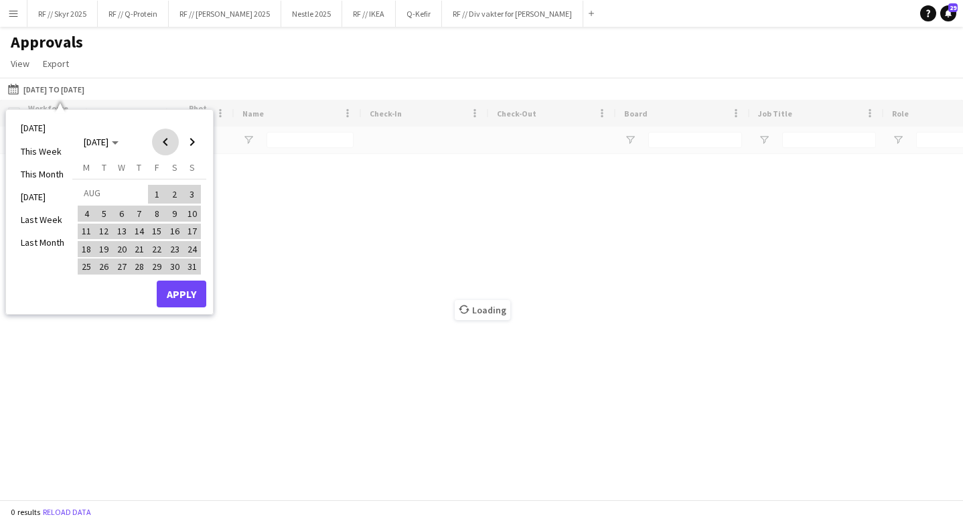
click at [163, 135] on span "Previous month" at bounding box center [165, 142] width 27 height 27
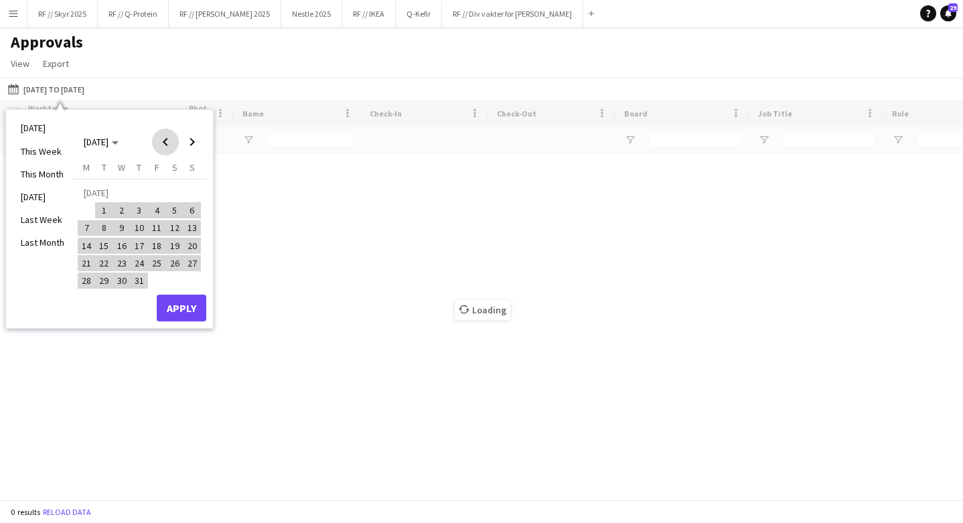
click at [163, 135] on span "Previous month" at bounding box center [165, 142] width 27 height 27
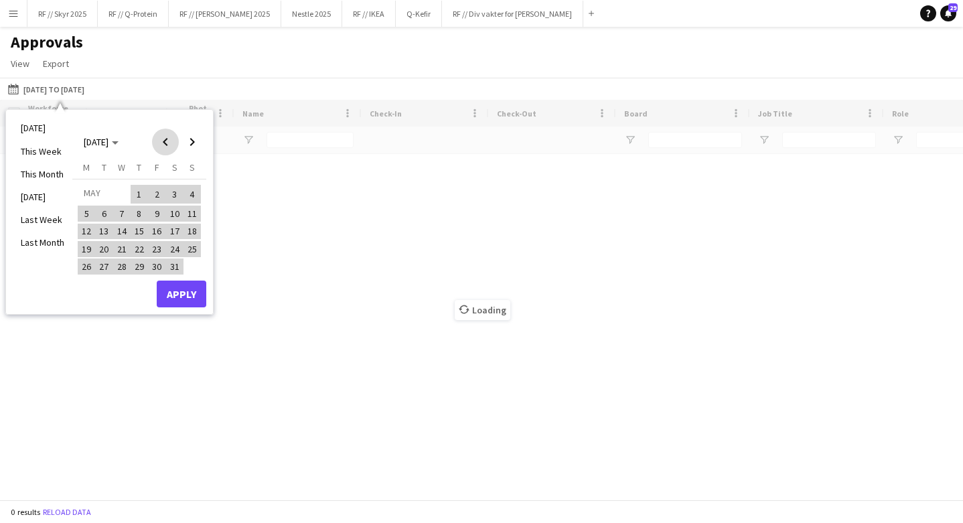
click at [163, 135] on span "Previous month" at bounding box center [165, 142] width 27 height 27
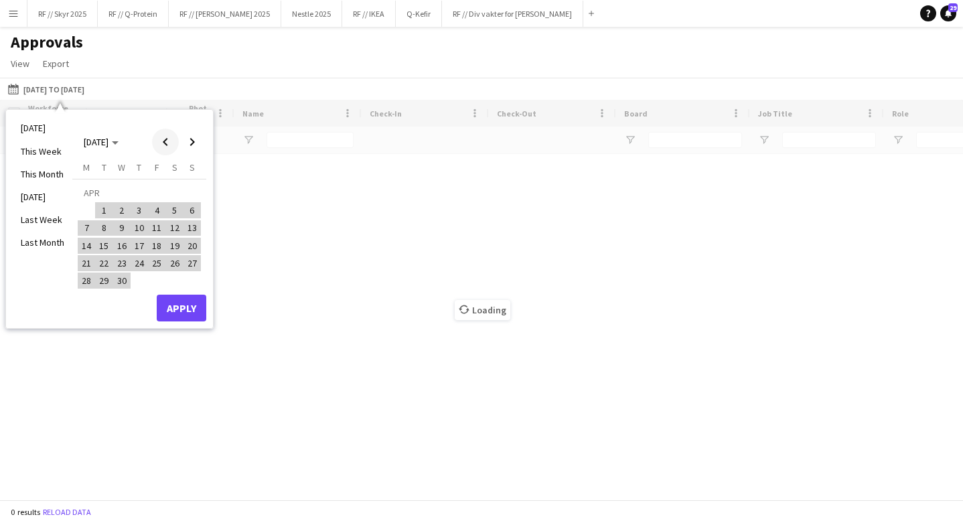
click at [163, 135] on span "Previous month" at bounding box center [165, 142] width 27 height 27
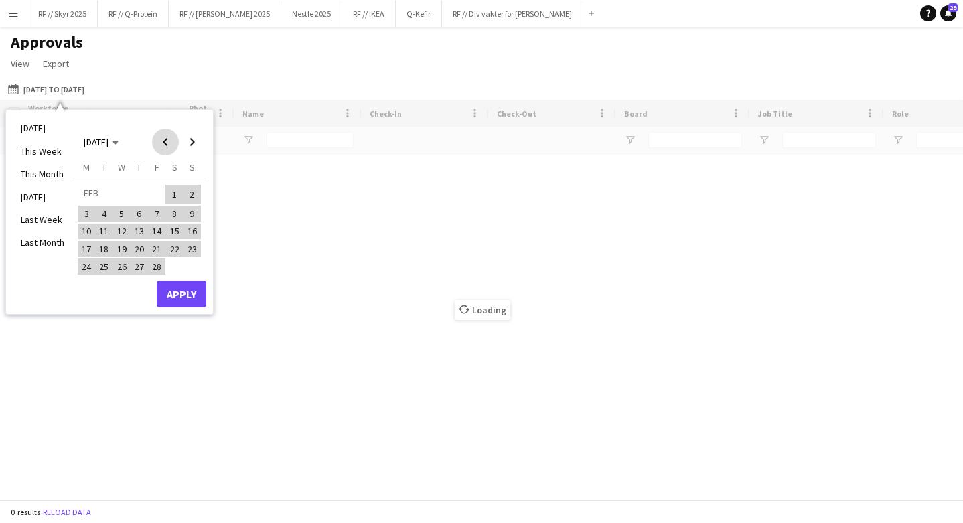
click at [163, 135] on span "Previous month" at bounding box center [165, 142] width 27 height 27
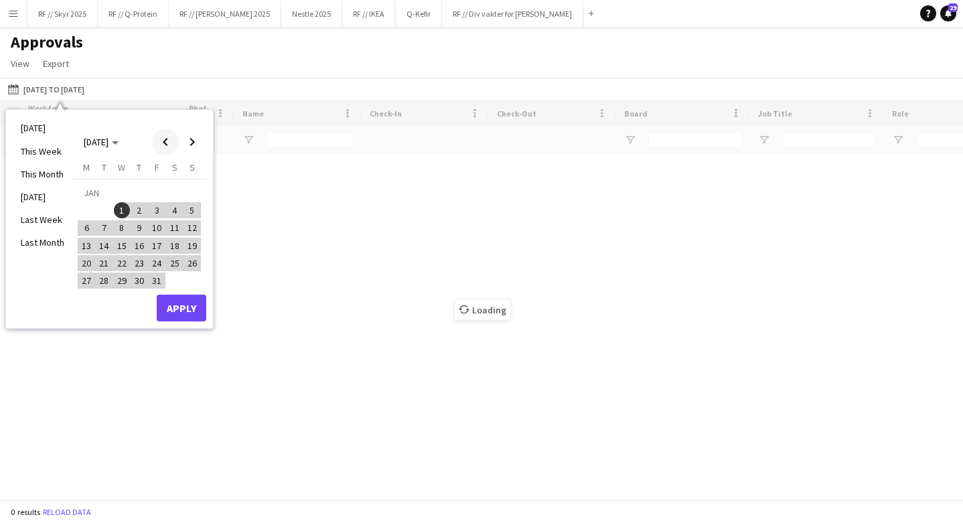
click at [163, 135] on span "Previous month" at bounding box center [165, 142] width 27 height 27
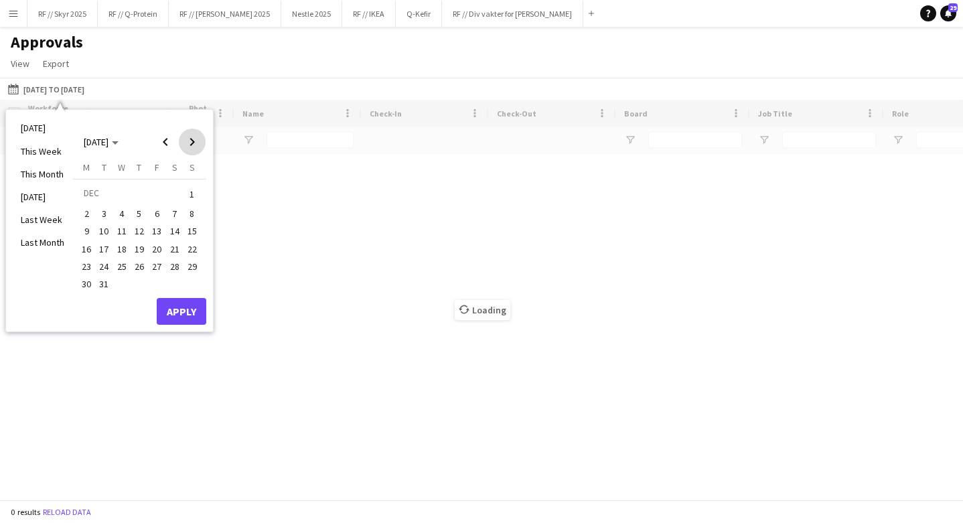
click at [187, 139] on span "Next month" at bounding box center [192, 142] width 27 height 27
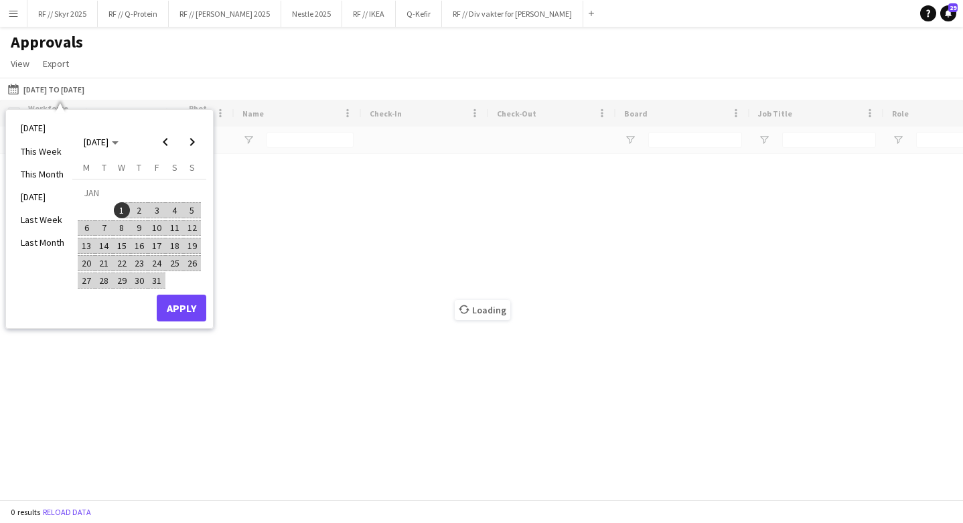
click at [115, 209] on span "1" at bounding box center [122, 210] width 16 height 16
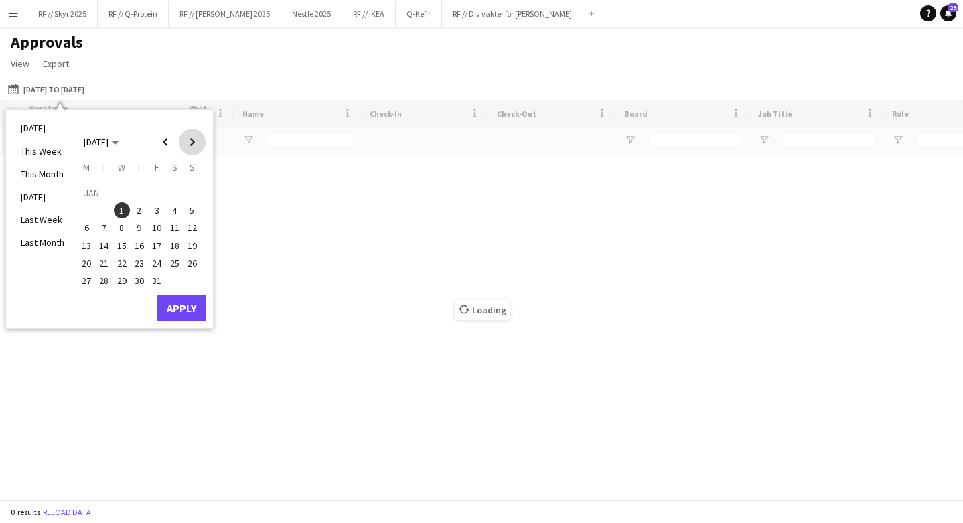
click at [191, 145] on span "Next month" at bounding box center [192, 142] width 27 height 27
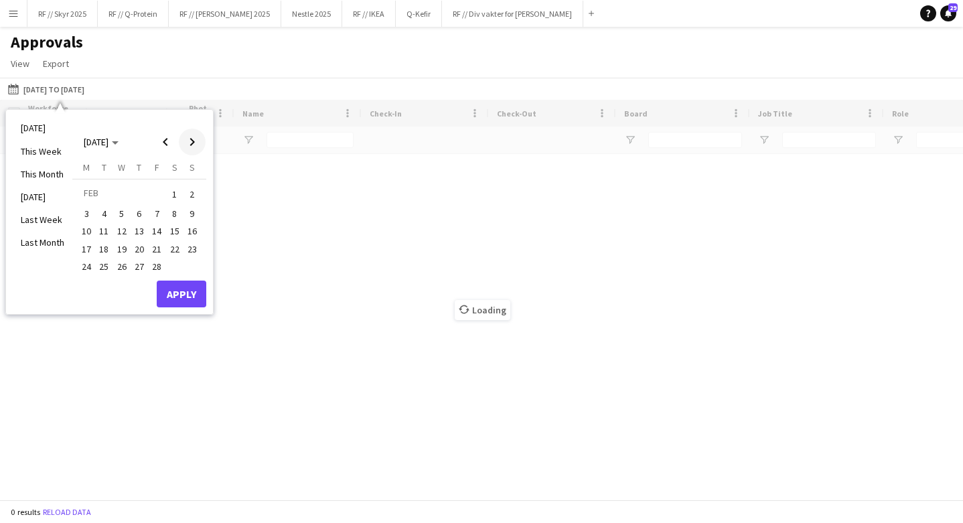
click at [191, 145] on span "Next month" at bounding box center [192, 142] width 27 height 27
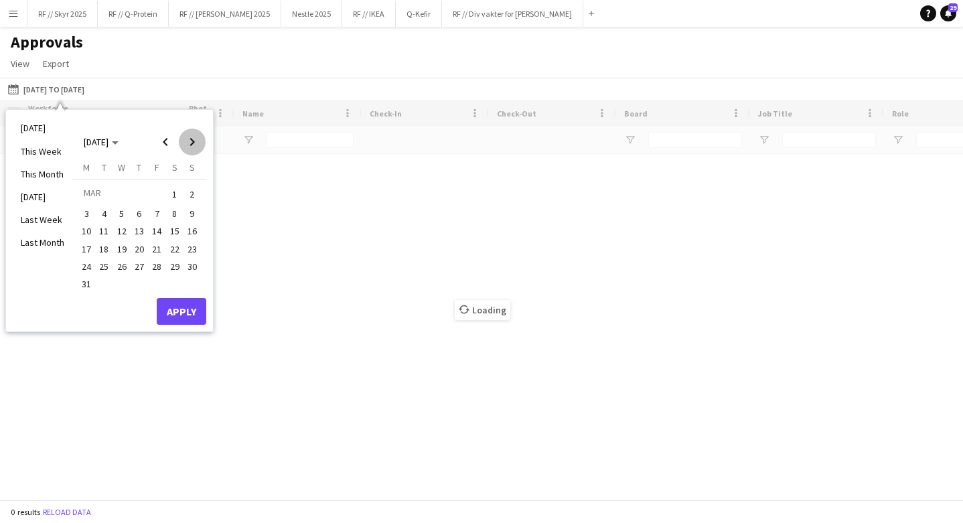
click at [191, 145] on span "Next month" at bounding box center [192, 142] width 27 height 27
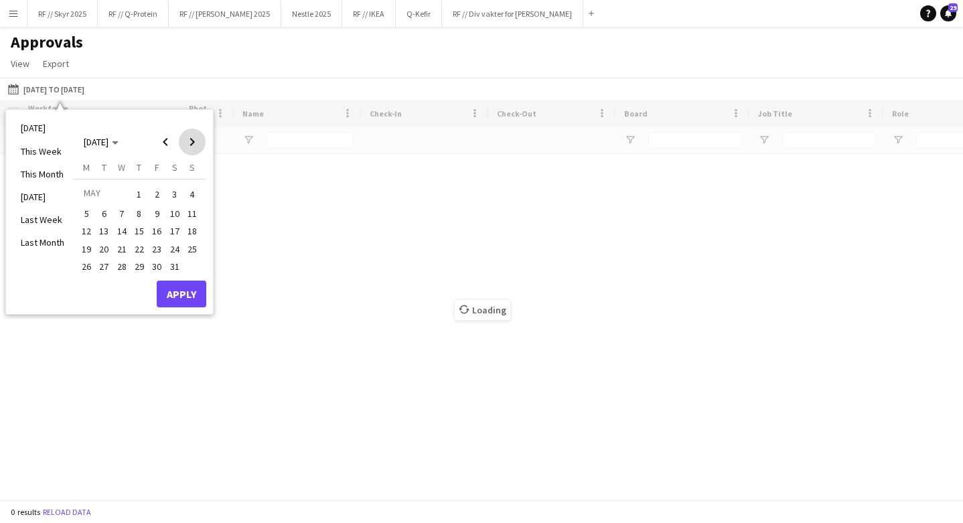
click at [191, 145] on span "Next month" at bounding box center [192, 142] width 27 height 27
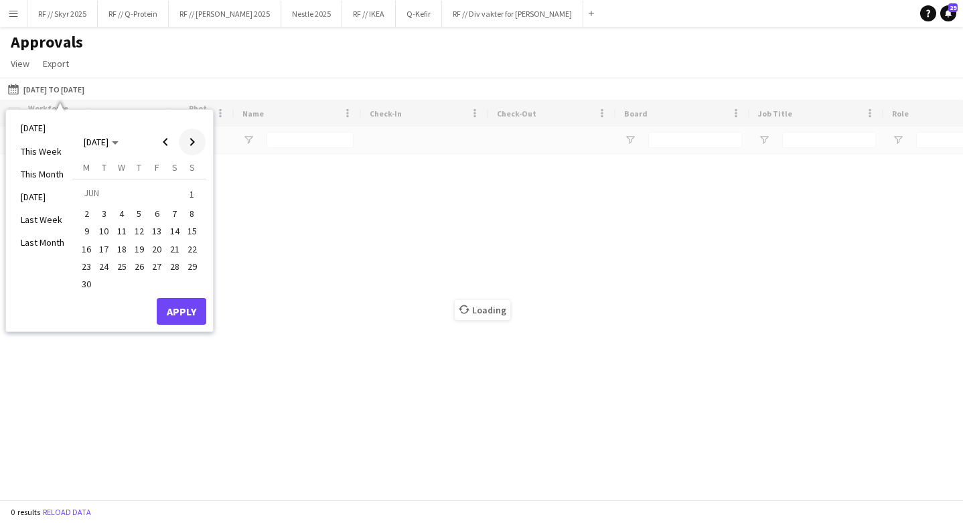
click at [191, 145] on span "Next month" at bounding box center [192, 142] width 27 height 27
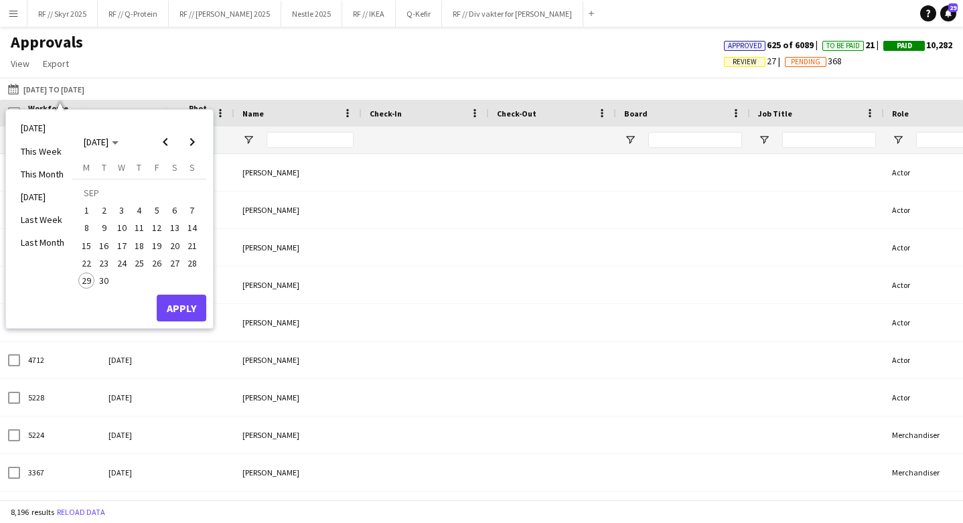
type input "****"
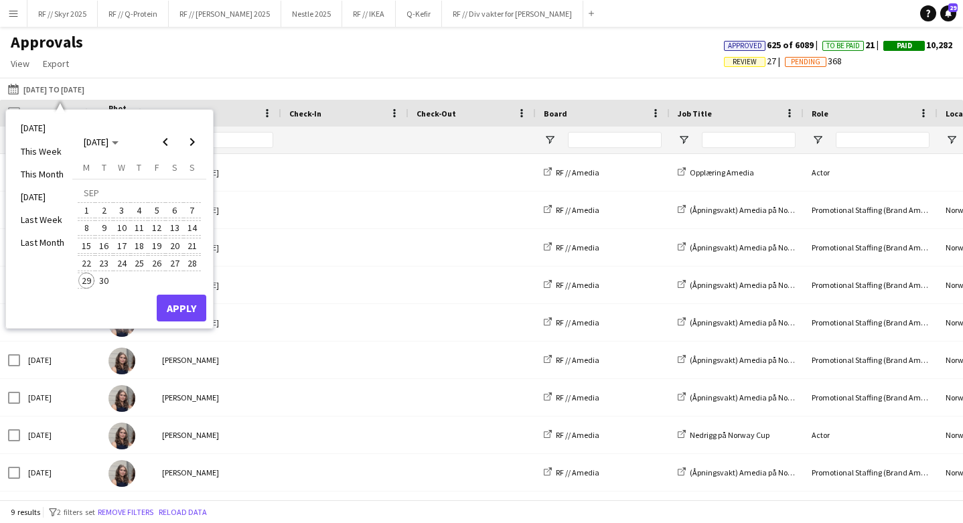
click at [84, 279] on span "29" at bounding box center [86, 280] width 16 height 16
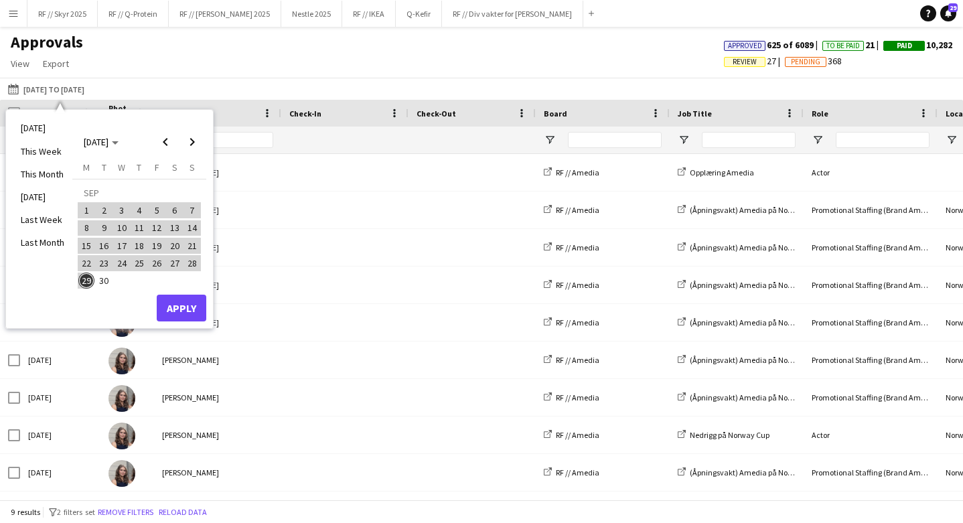
click at [177, 307] on button "Apply" at bounding box center [182, 308] width 50 height 27
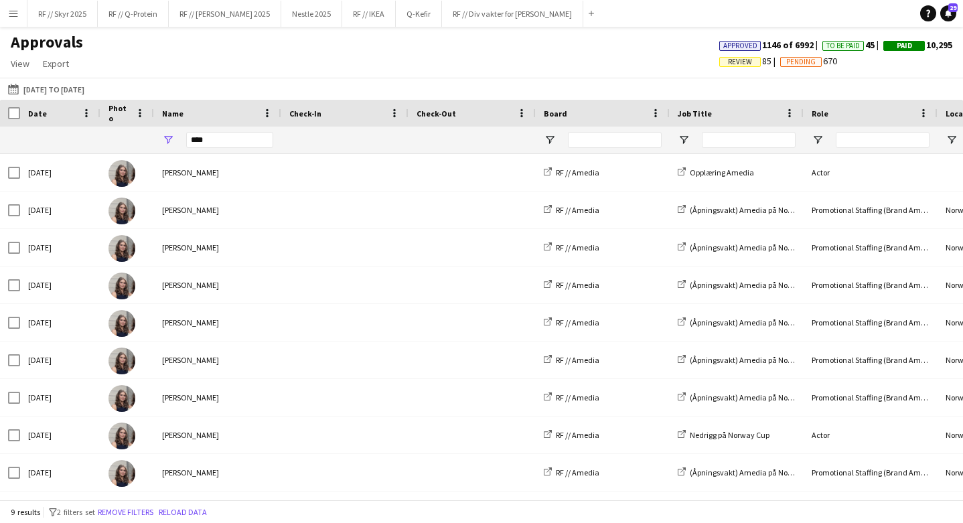
click at [11, 15] on app-icon "Menu" at bounding box center [13, 13] width 11 height 11
